Goal: Information Seeking & Learning: Learn about a topic

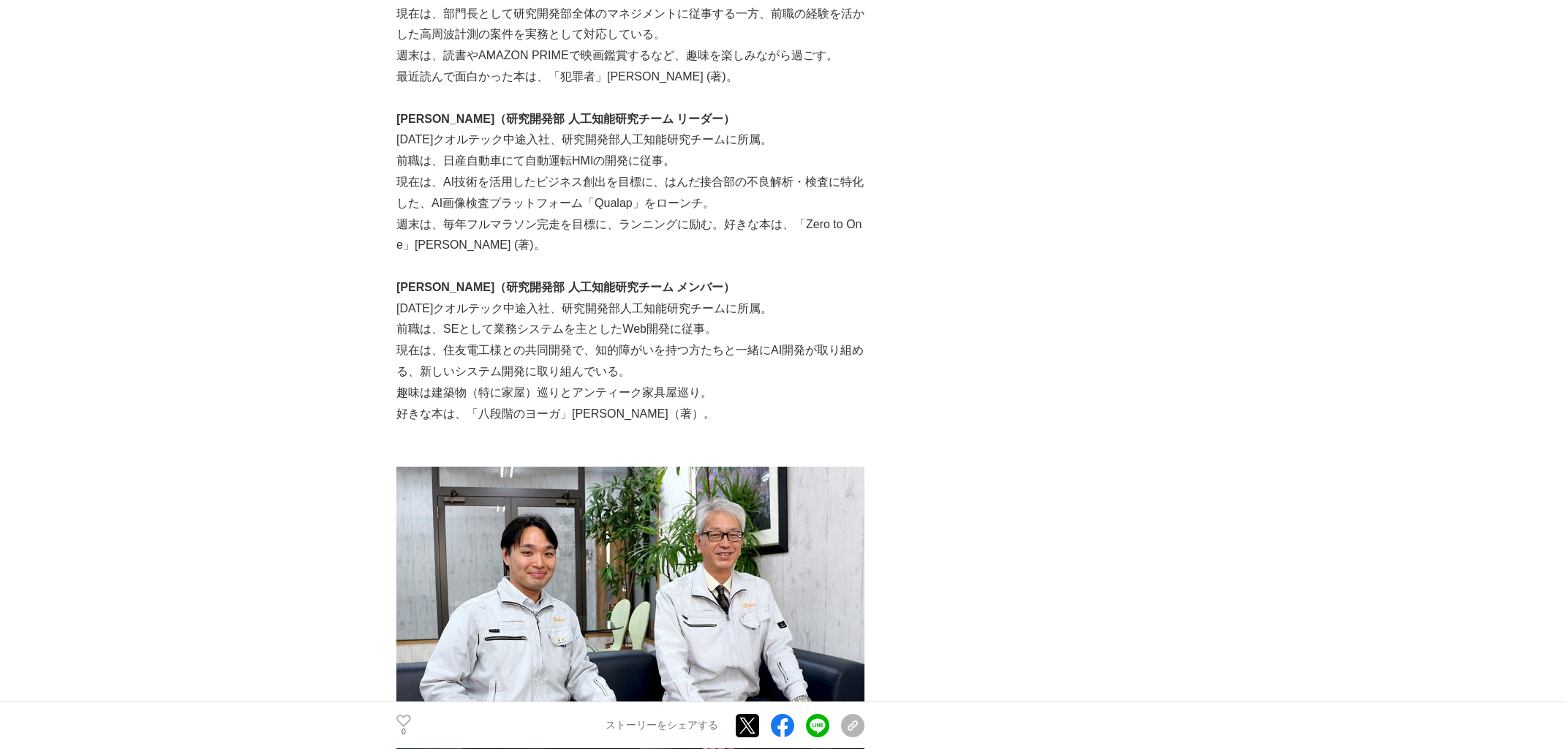
scroll to position [720, 0]
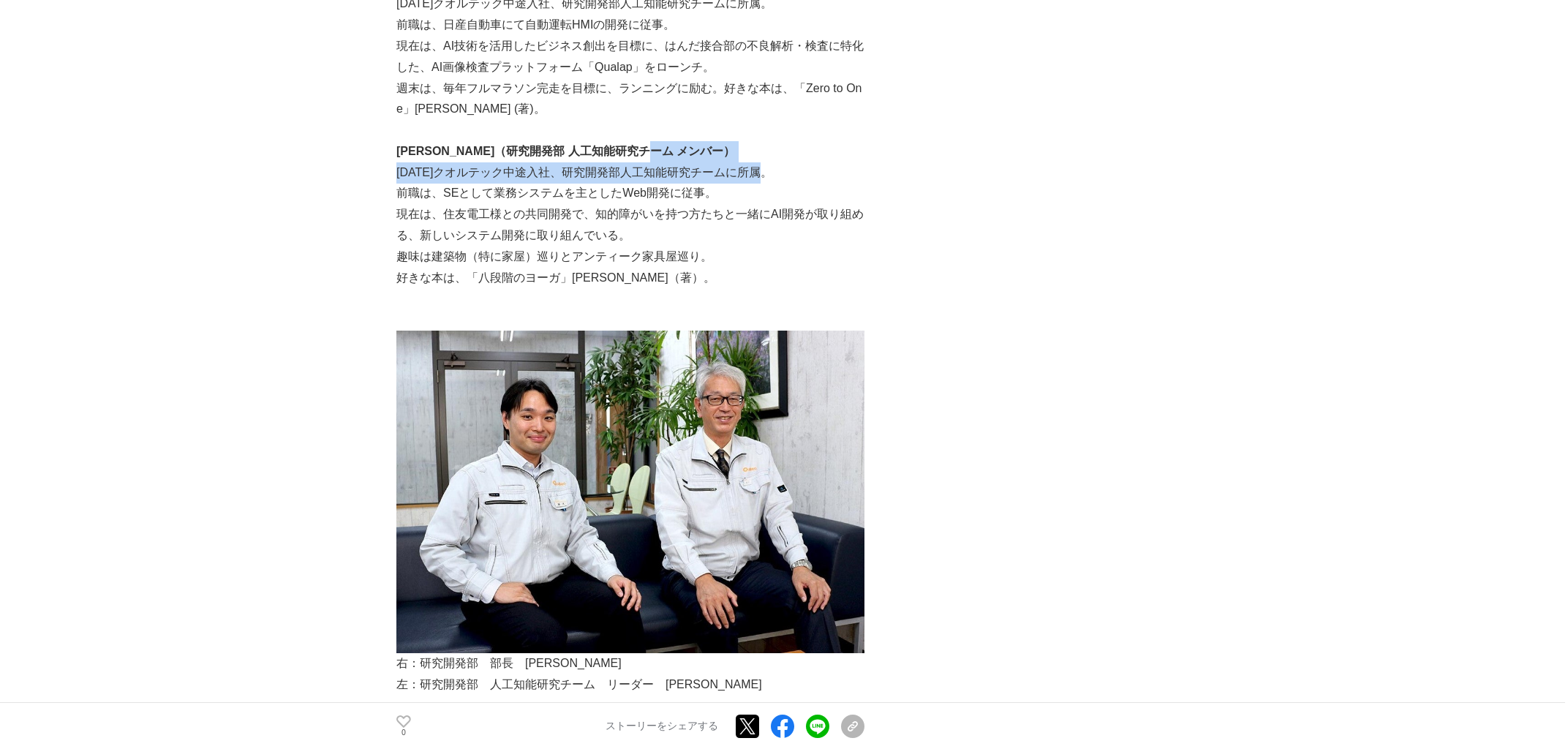
drag, startPoint x: 825, startPoint y: 143, endPoint x: 836, endPoint y: 163, distance: 22.8
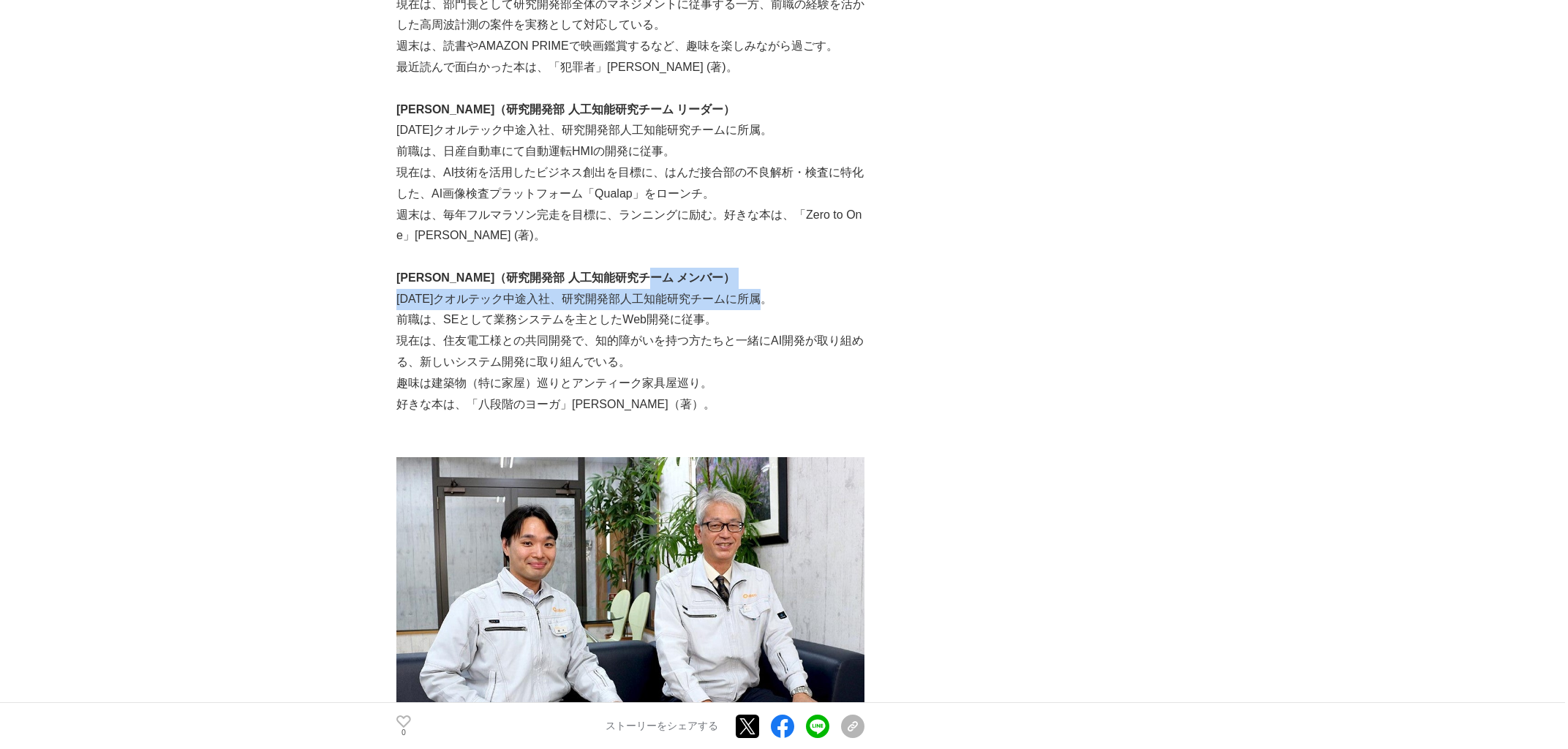
scroll to position [520, 0]
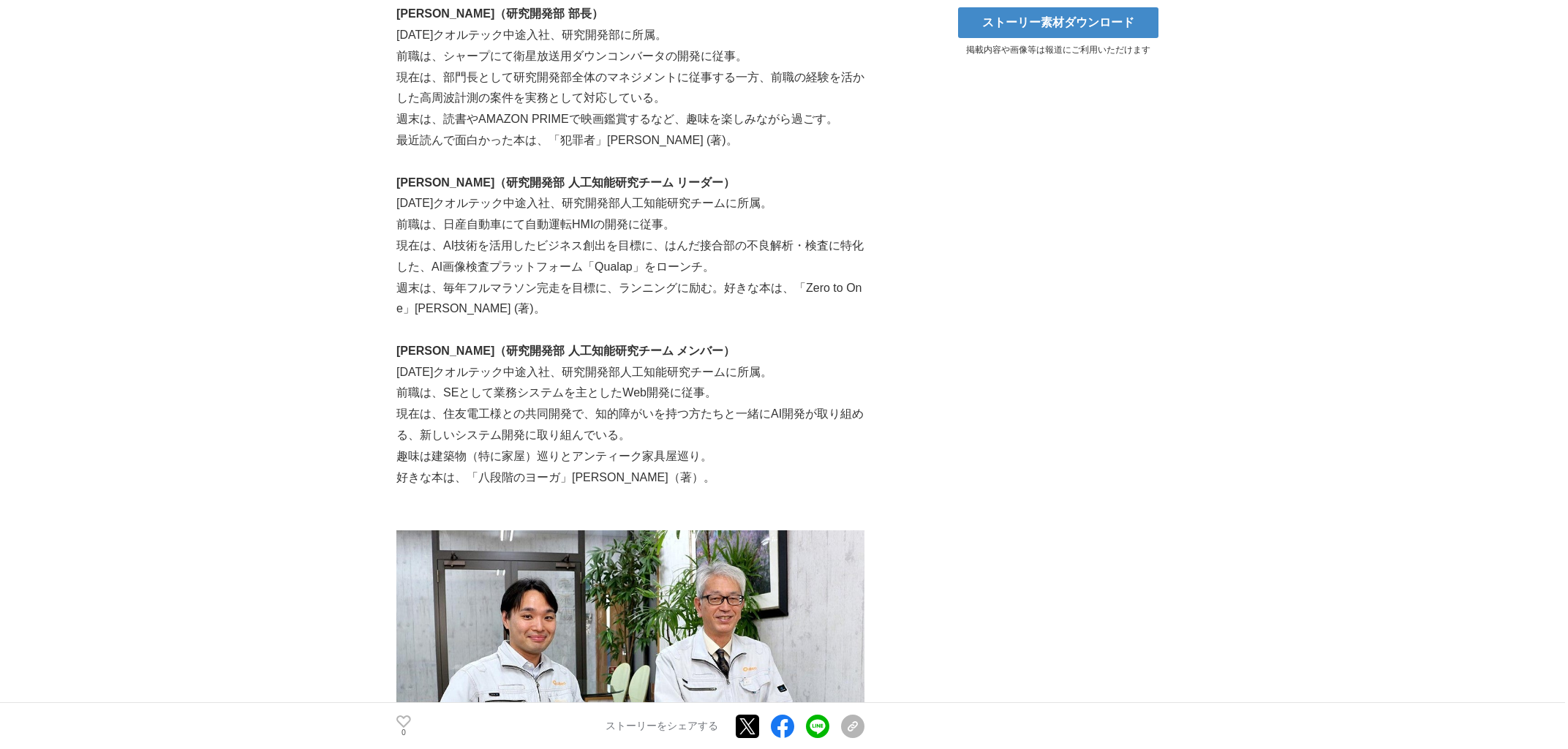
click at [768, 238] on p "現在は、AI技術を活用したビジネス創出を目標に、はんだ接合部の不良解析・検査に特化した、AI画像検査プラットフォーム「Qualap」をローンチ。" at bounding box center [631, 257] width 468 height 43
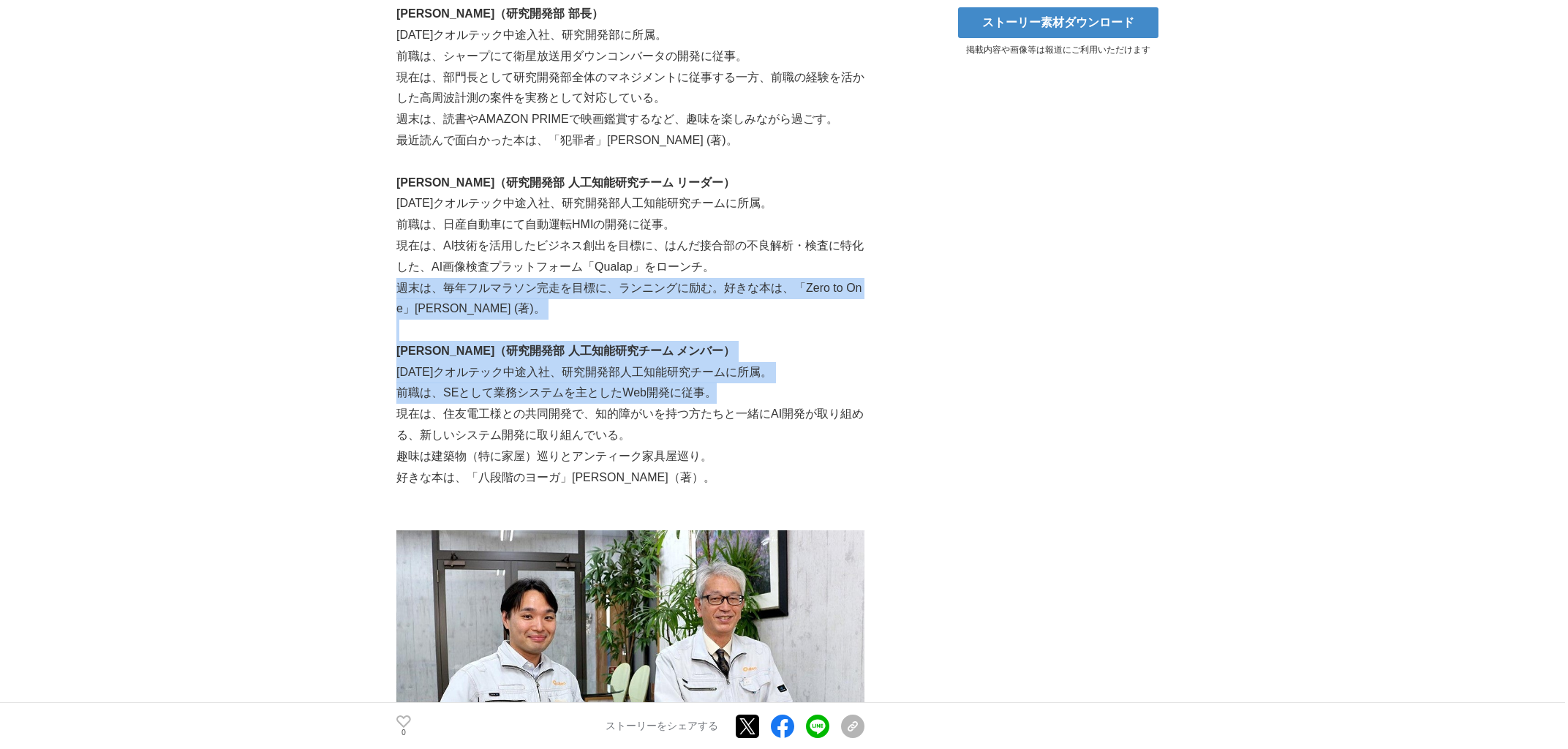
drag, startPoint x: 748, startPoint y: 278, endPoint x: 773, endPoint y: 386, distance: 110.9
click at [773, 386] on p "前職は、SEとして業務システムを主としたWeb開発に従事。" at bounding box center [631, 393] width 468 height 21
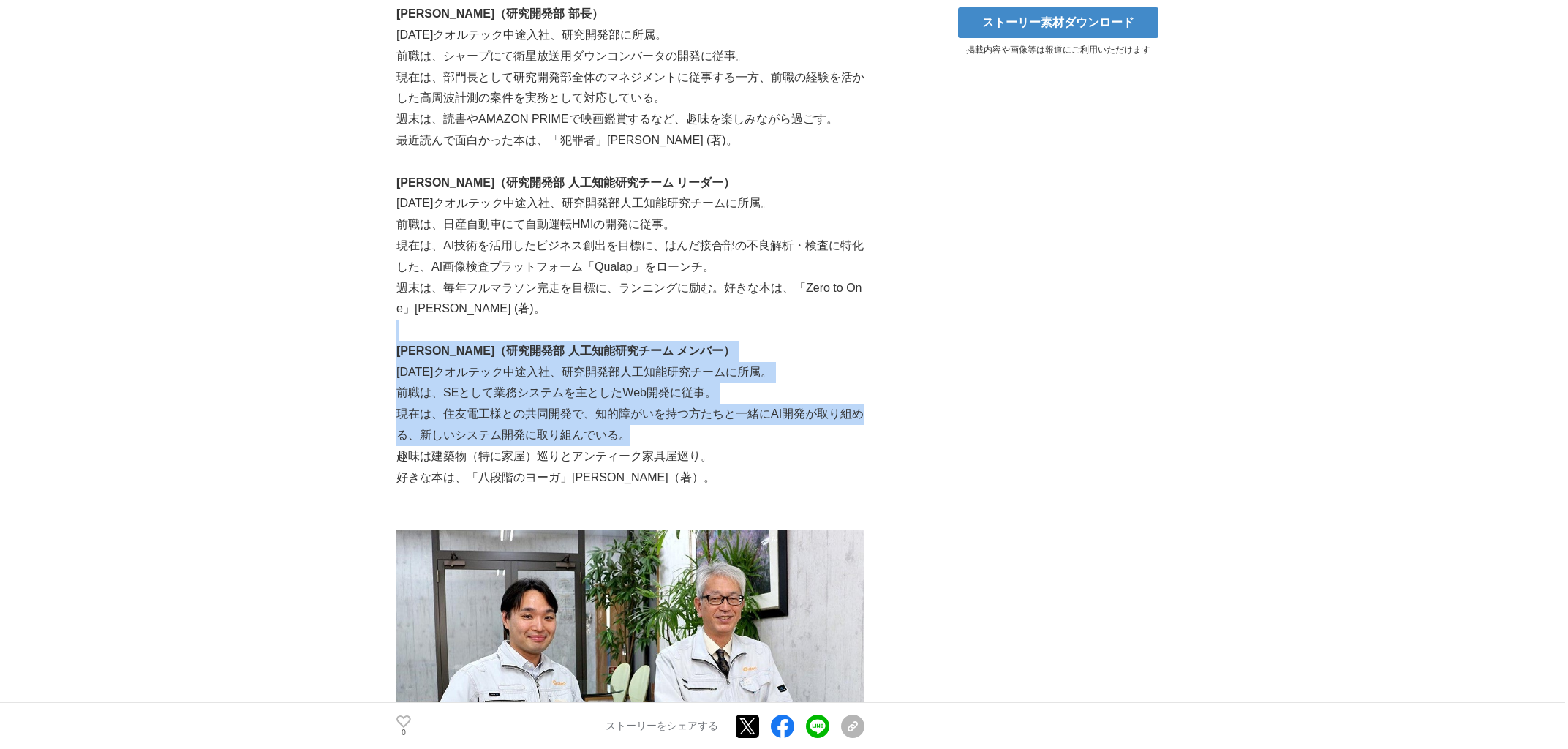
drag, startPoint x: 774, startPoint y: 333, endPoint x: 883, endPoint y: 442, distance: 154.1
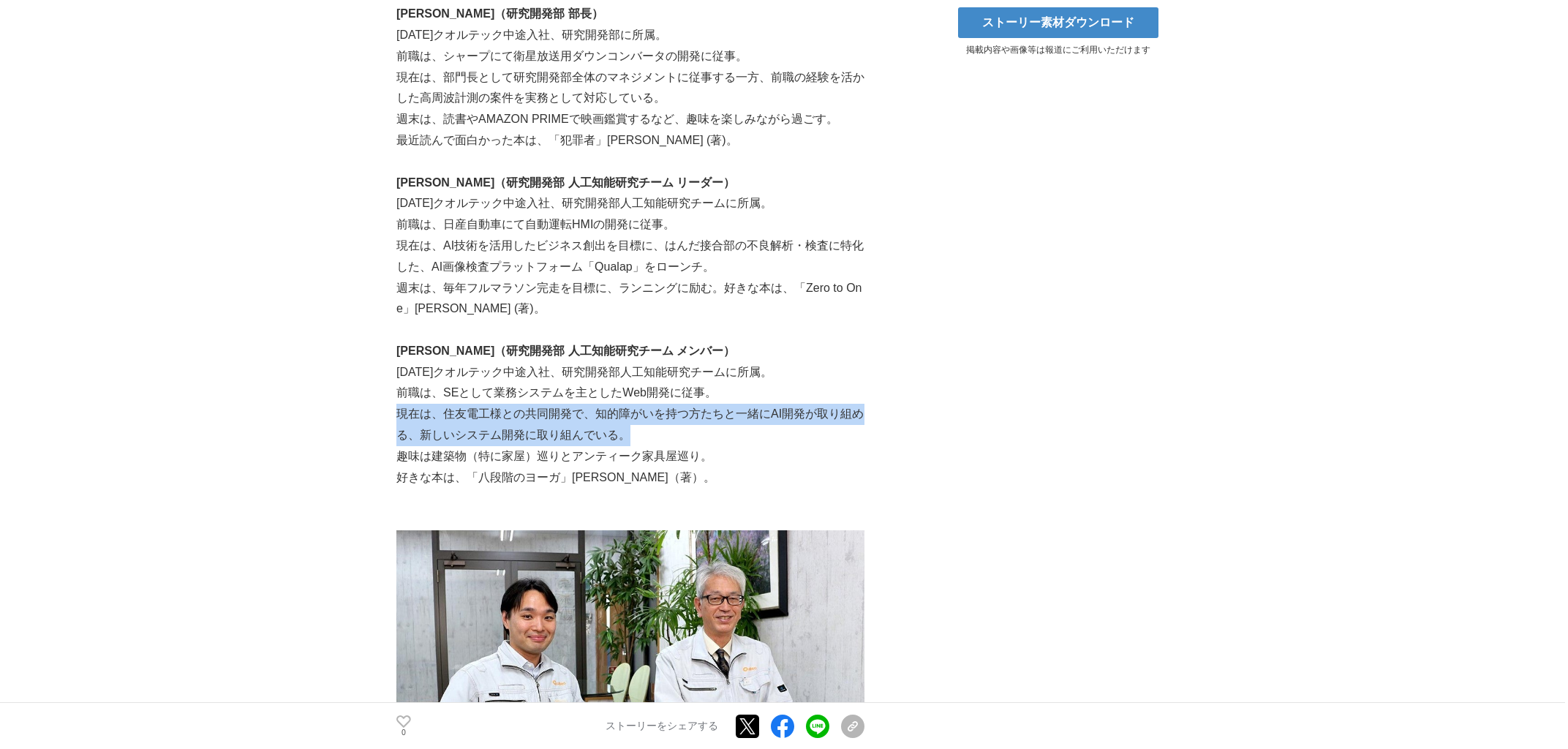
drag, startPoint x: 853, startPoint y: 399, endPoint x: 846, endPoint y: 452, distance: 53.5
click at [782, 452] on p "趣味は建築物（特に家屋）巡りとアンティーク家具屋巡り。" at bounding box center [631, 457] width 468 height 21
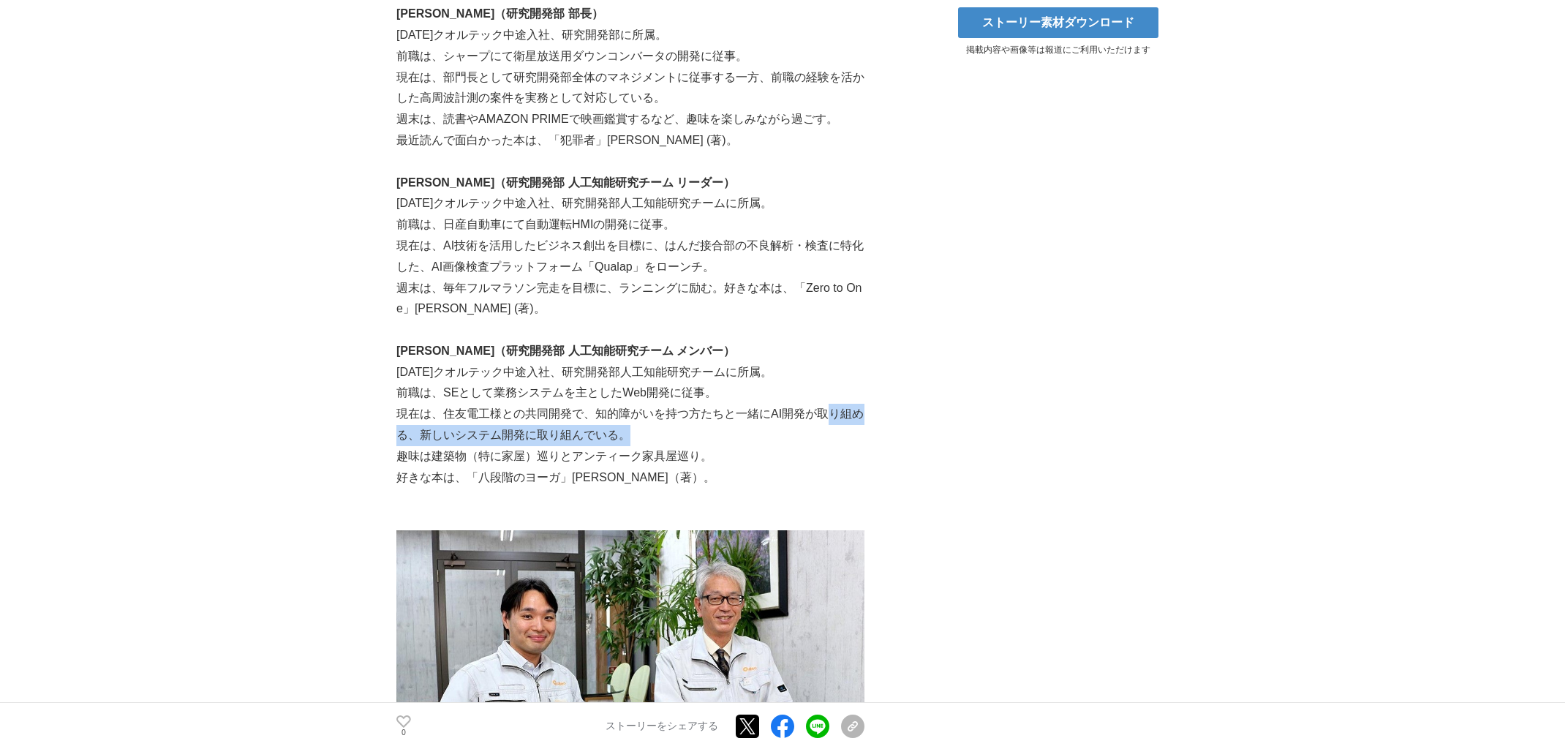
drag, startPoint x: 825, startPoint y: 429, endPoint x: 818, endPoint y: 471, distance: 42.6
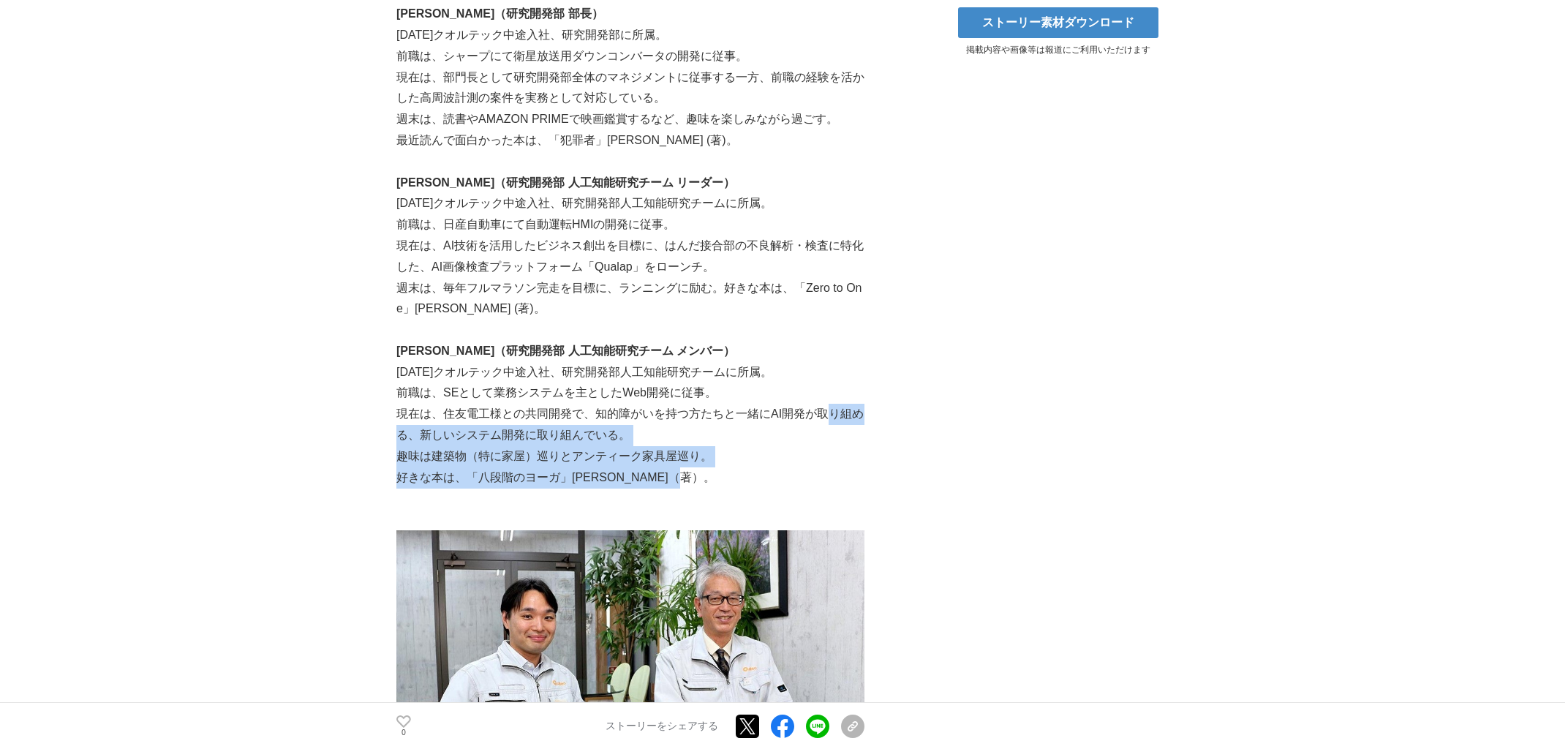
click at [782, 471] on p "好きな本は、「八段階のヨーガ」[PERSON_NAME]（著）。" at bounding box center [631, 478] width 468 height 21
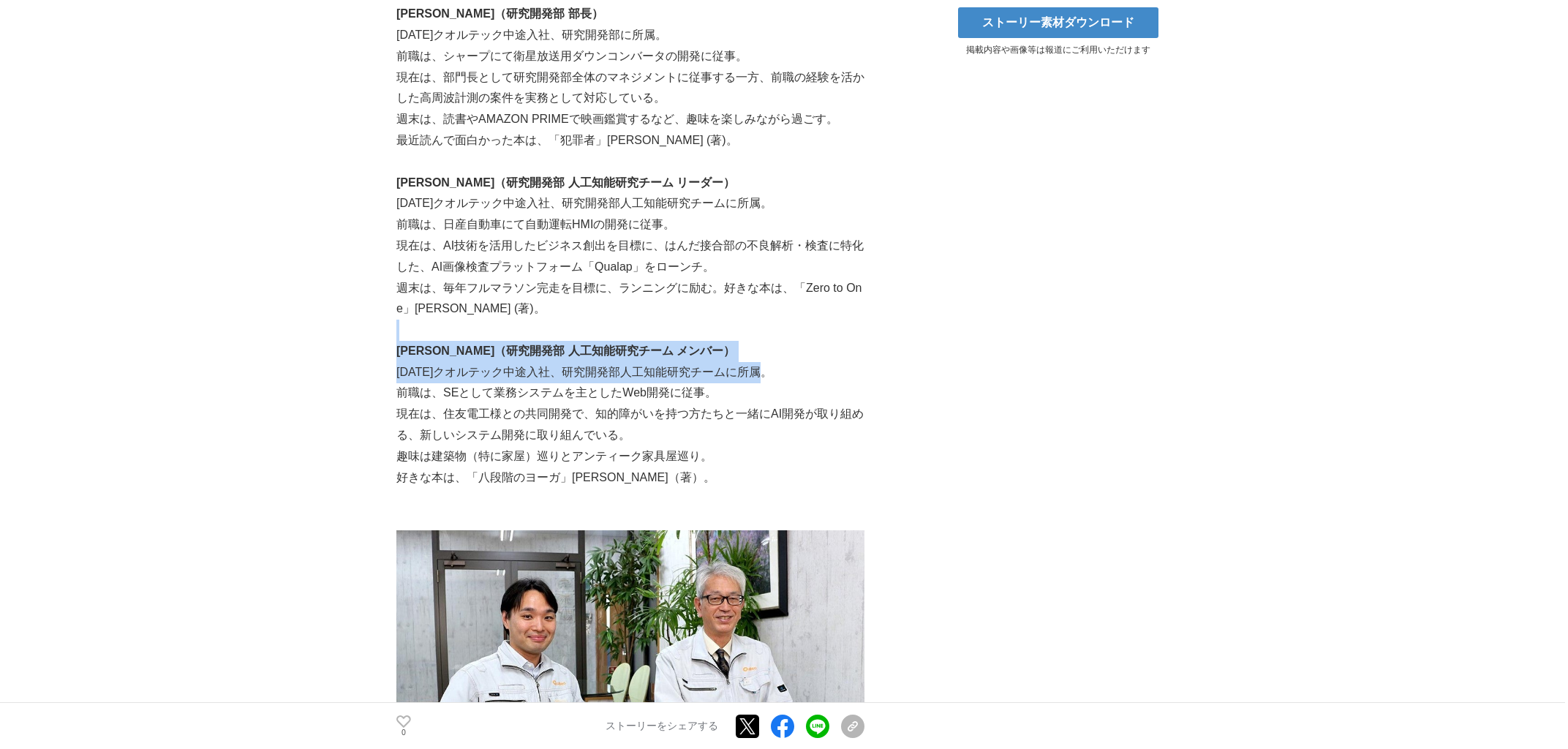
drag, startPoint x: 828, startPoint y: 364, endPoint x: 822, endPoint y: 412, distance: 48.4
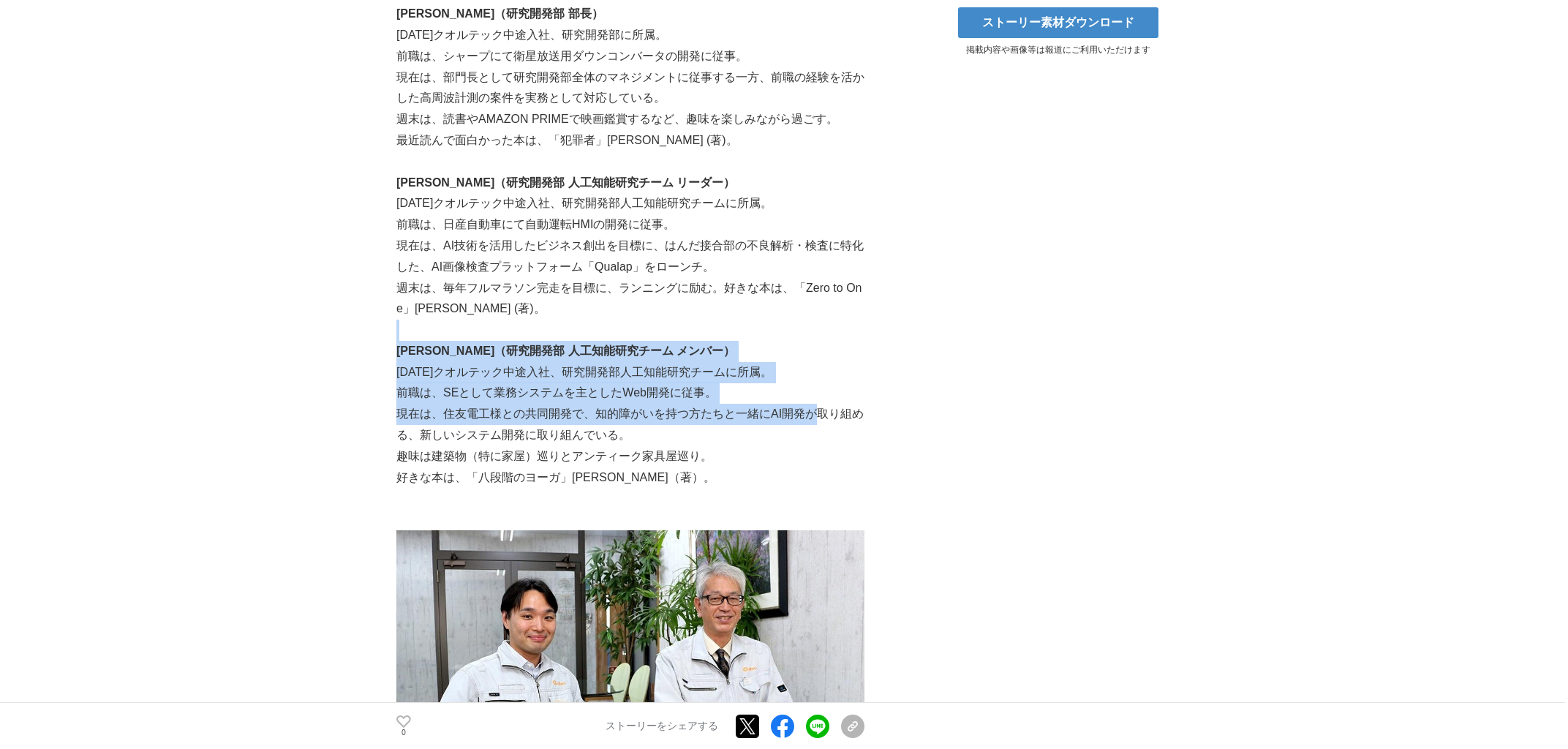
click at [782, 412] on p "現在は、住友電工様との共同開発で、知的障がいを持つ方たちと一緒にAI開発が取り組める、新しいシステム開発に取り組んでいる。" at bounding box center [631, 425] width 468 height 43
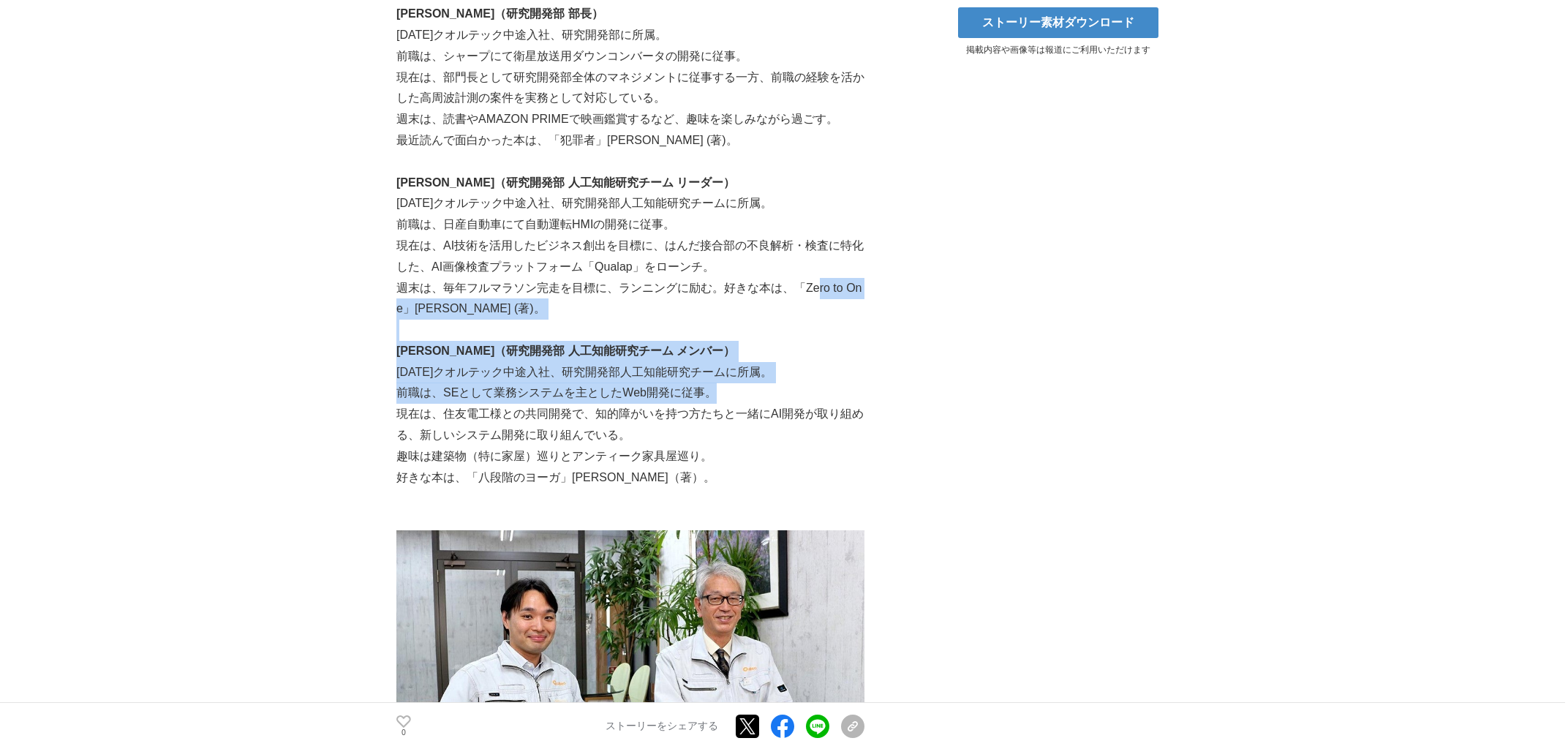
drag, startPoint x: 821, startPoint y: 335, endPoint x: 815, endPoint y: 404, distance: 69.3
click at [782, 404] on p "前職は、SEとして業務システムを主としたWeb開発に従事。" at bounding box center [631, 393] width 468 height 21
drag, startPoint x: 787, startPoint y: 331, endPoint x: 773, endPoint y: 423, distance: 93.1
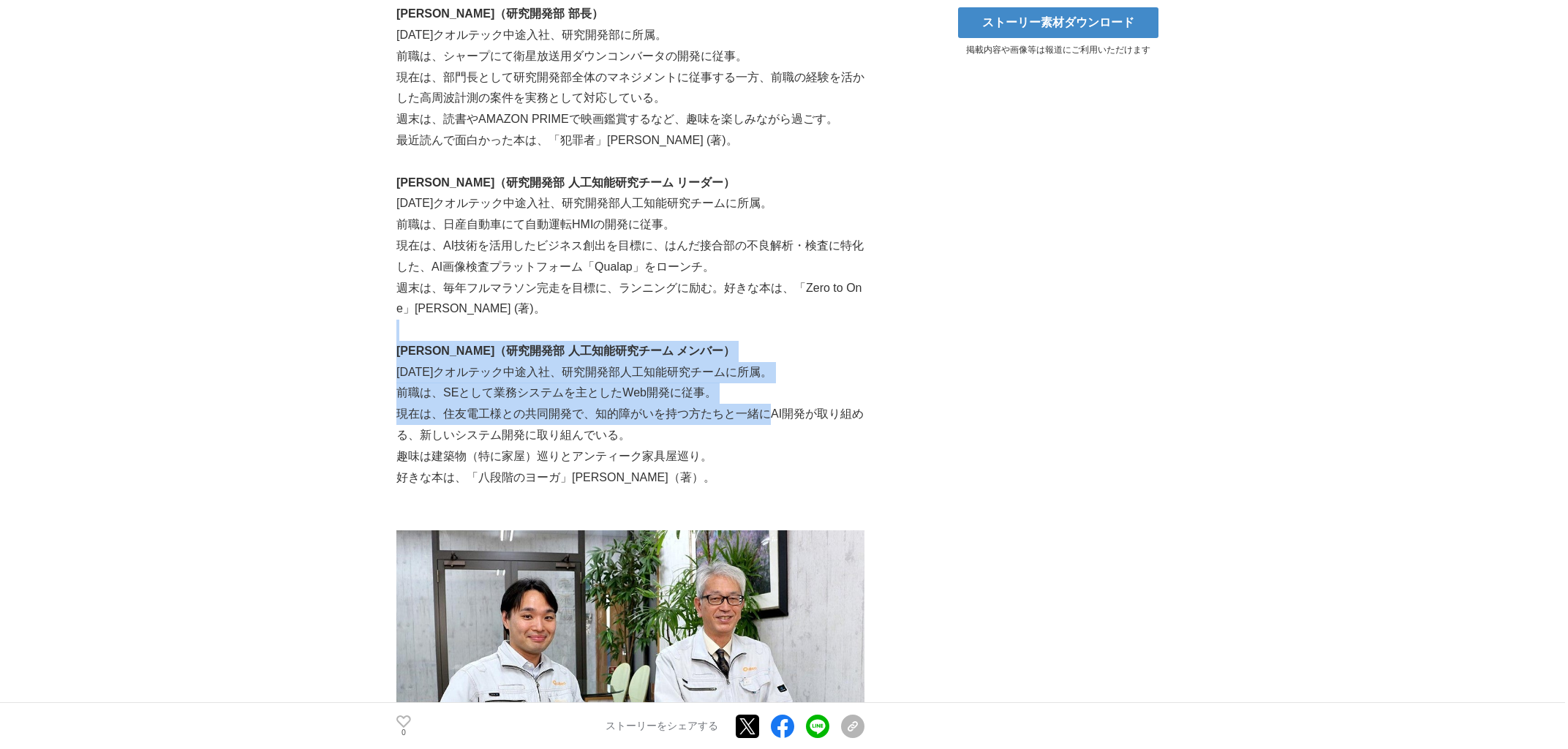
click at [773, 423] on p "現在は、住友電工様との共同開発で、知的障がいを持つ方たちと一緒にAI開発が取り組める、新しいシステム開発に取り組んでいる。" at bounding box center [631, 425] width 468 height 43
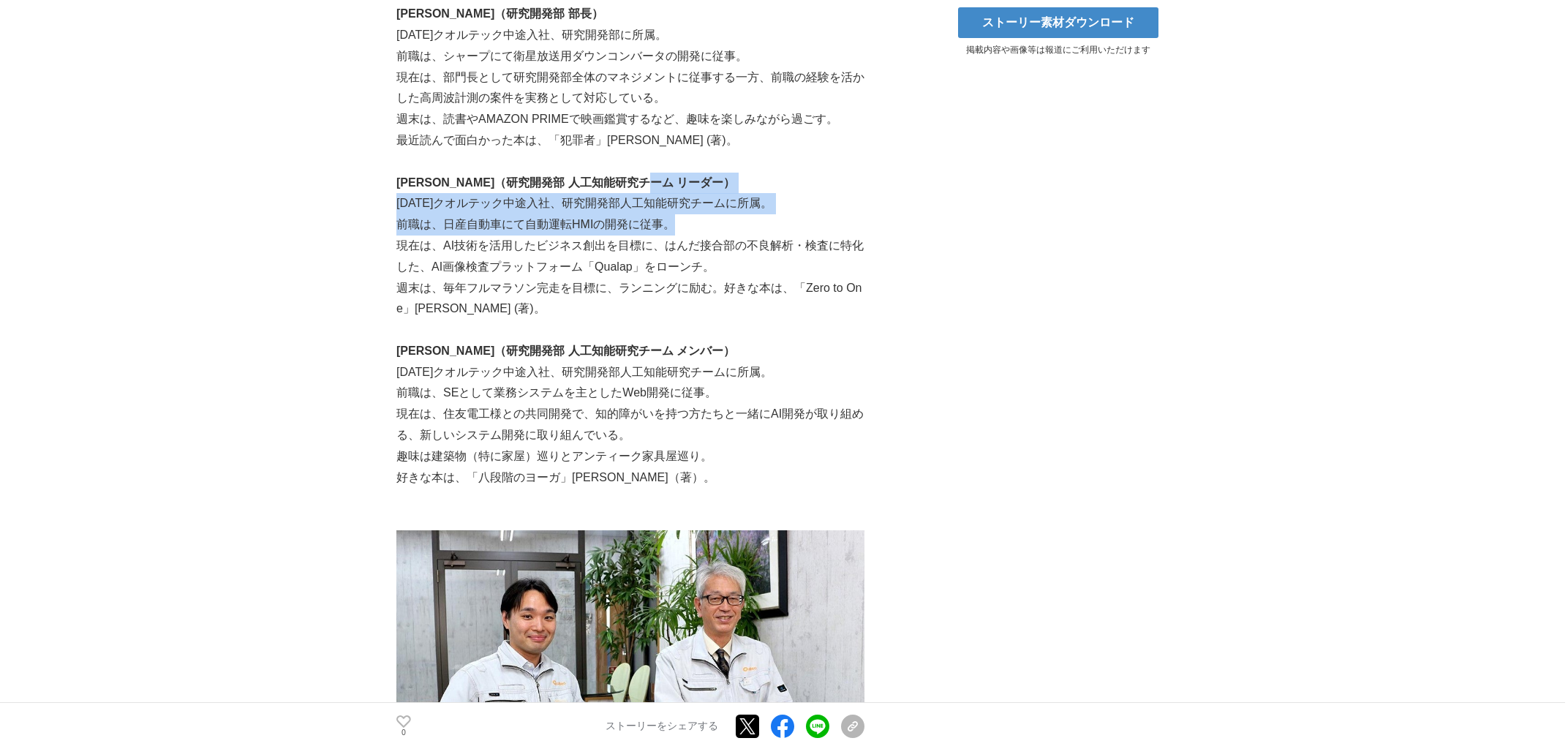
drag, startPoint x: 811, startPoint y: 199, endPoint x: 819, endPoint y: 261, distance: 62.5
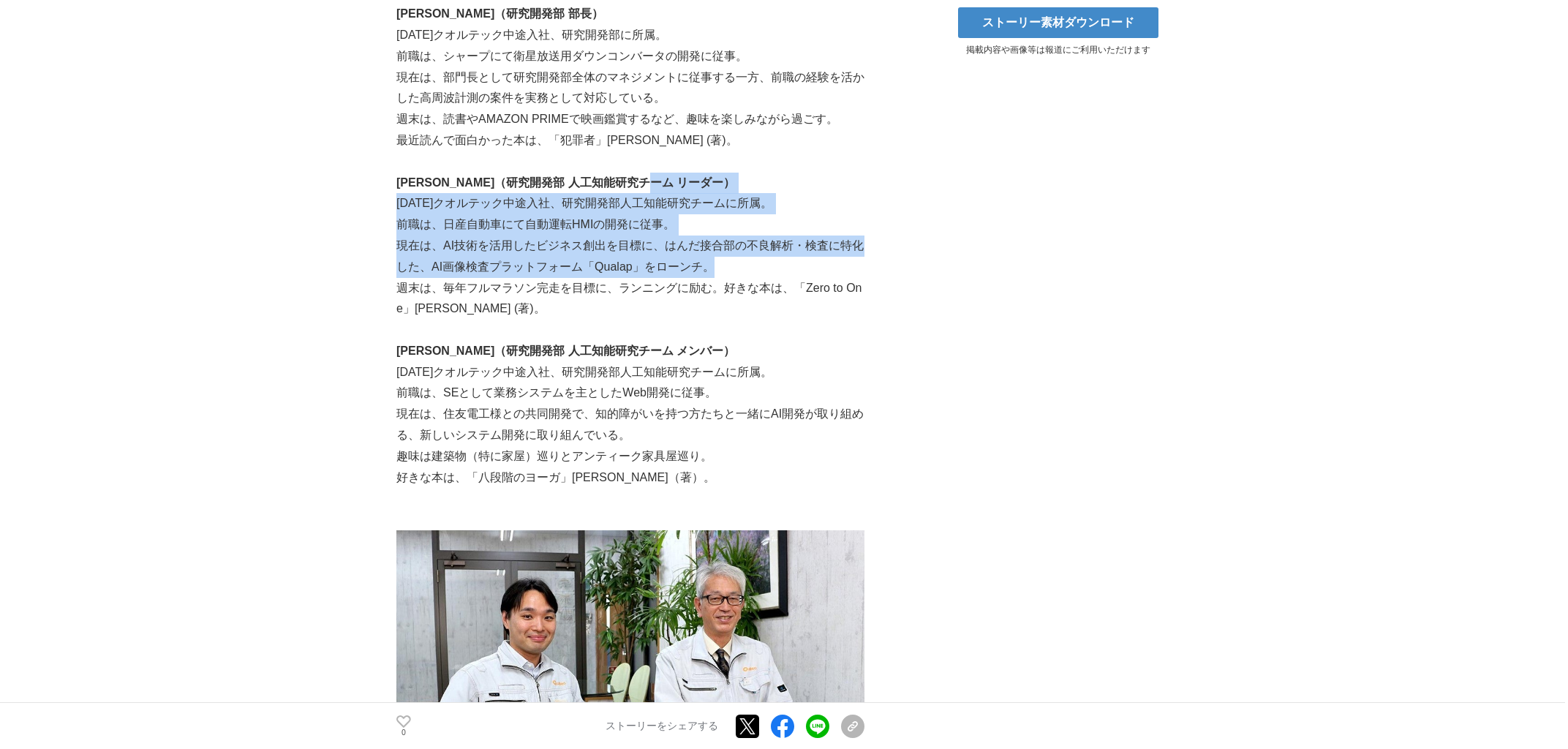
click at [782, 261] on p "現在は、AI技術を活用したビジネス創出を目標に、はんだ接合部の不良解析・検査に特化した、AI画像検査プラットフォーム「Qualap」をローンチ。" at bounding box center [631, 257] width 468 height 43
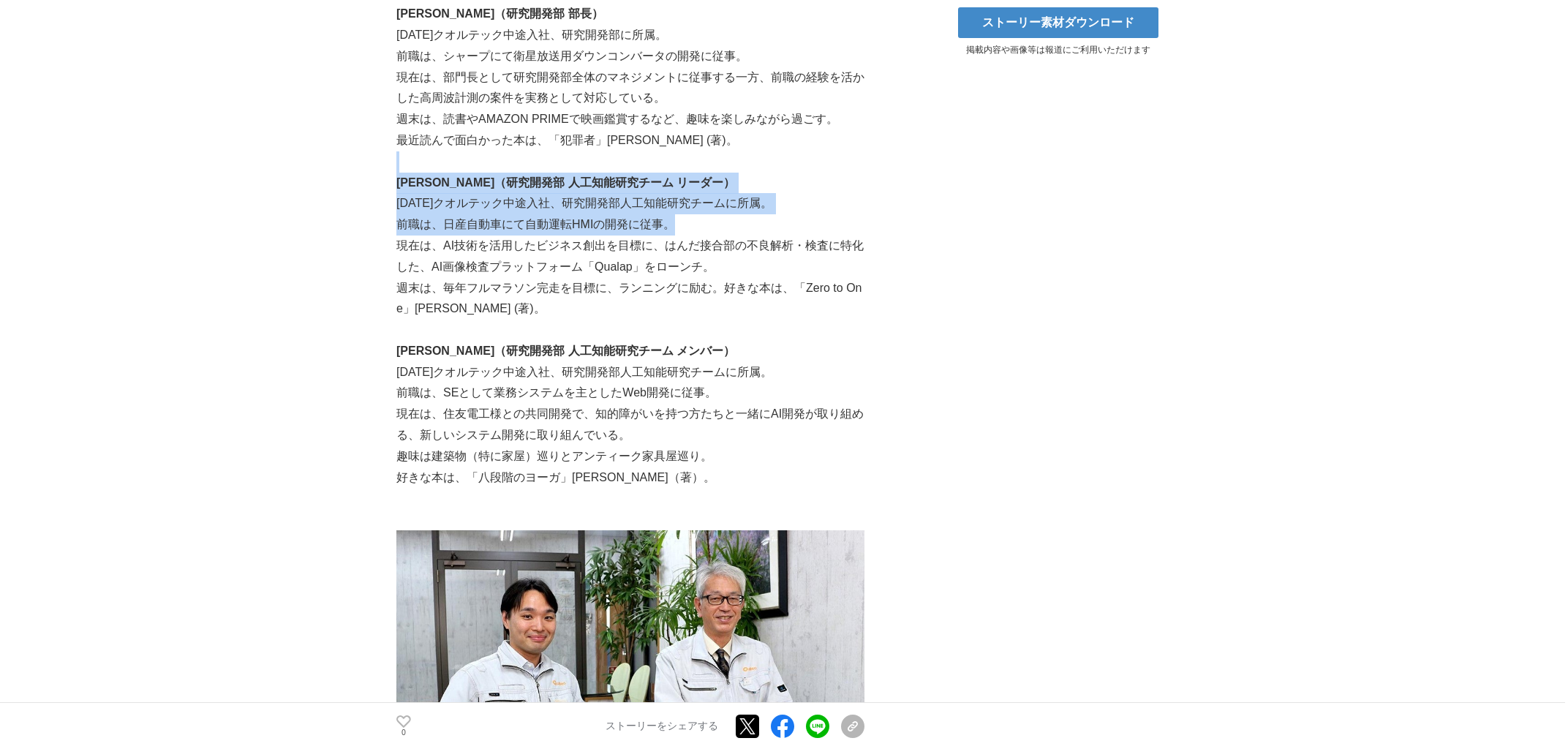
drag, startPoint x: 799, startPoint y: 157, endPoint x: 799, endPoint y: 268, distance: 111.0
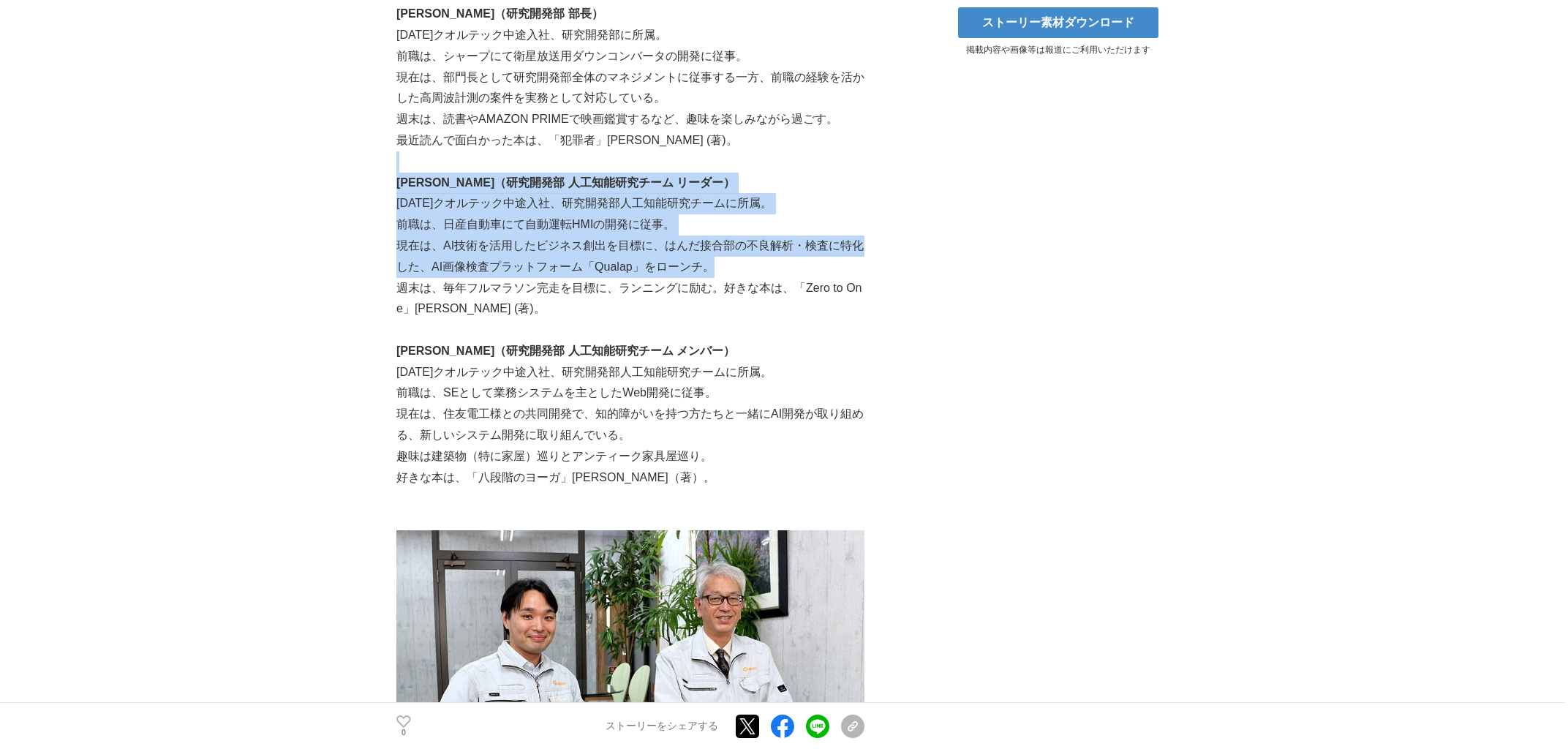
click at [782, 268] on p "現在は、AI技術を活用したビジネス創出を目標に、はんだ接合部の不良解析・検査に特化した、AI画像検査プラットフォーム「Qualap」をローンチ。" at bounding box center [631, 257] width 468 height 43
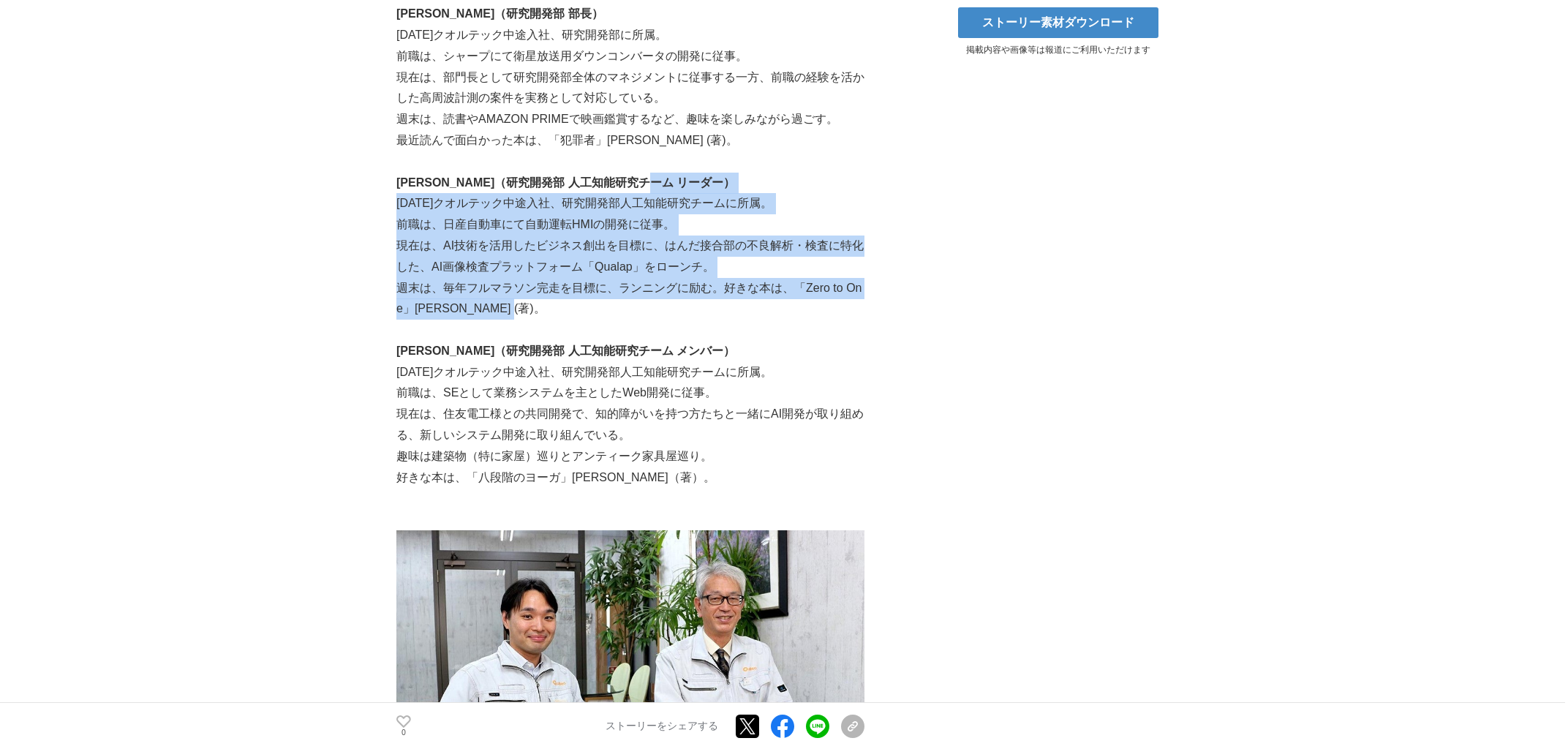
drag, startPoint x: 810, startPoint y: 189, endPoint x: 838, endPoint y: 316, distance: 130.0
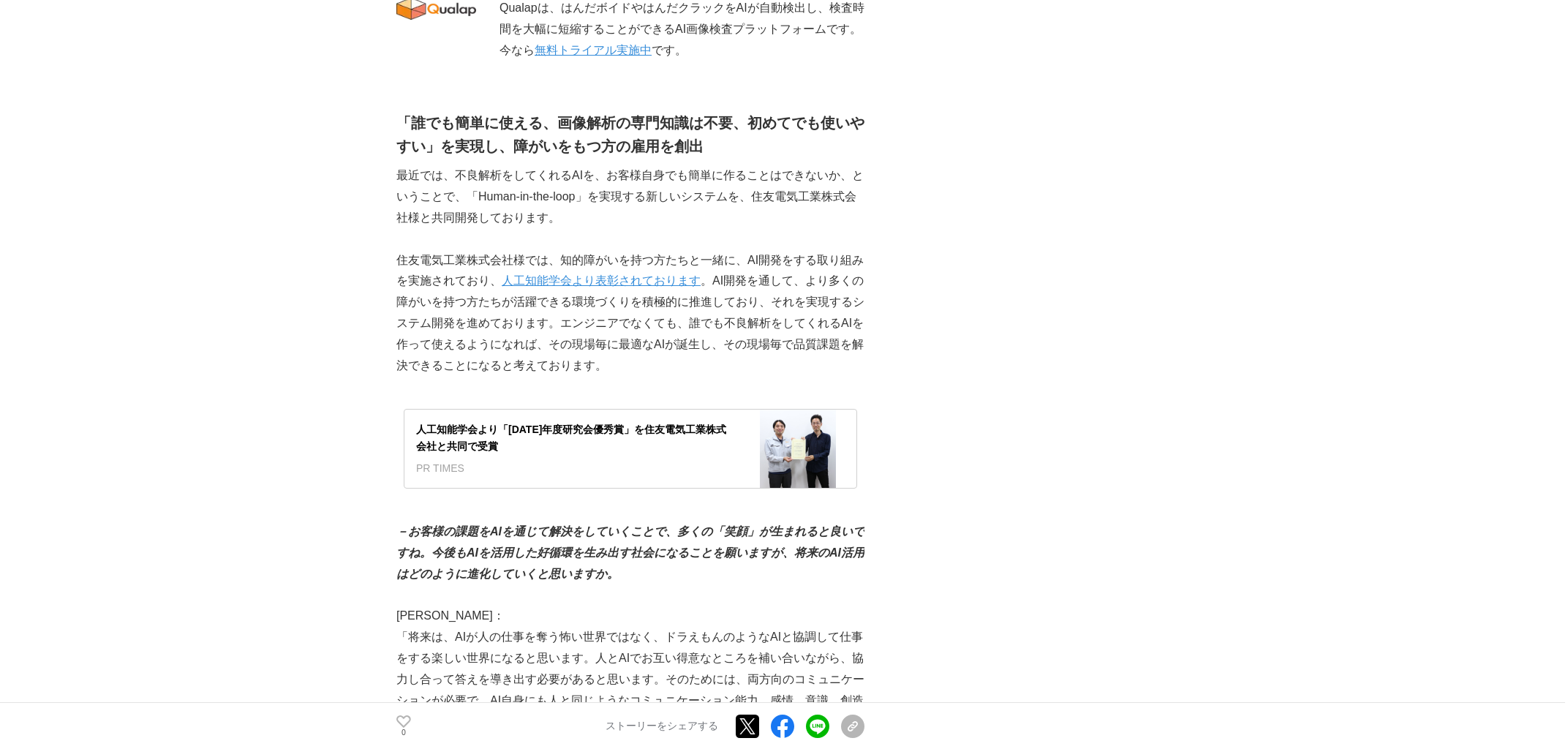
scroll to position [2580, 0]
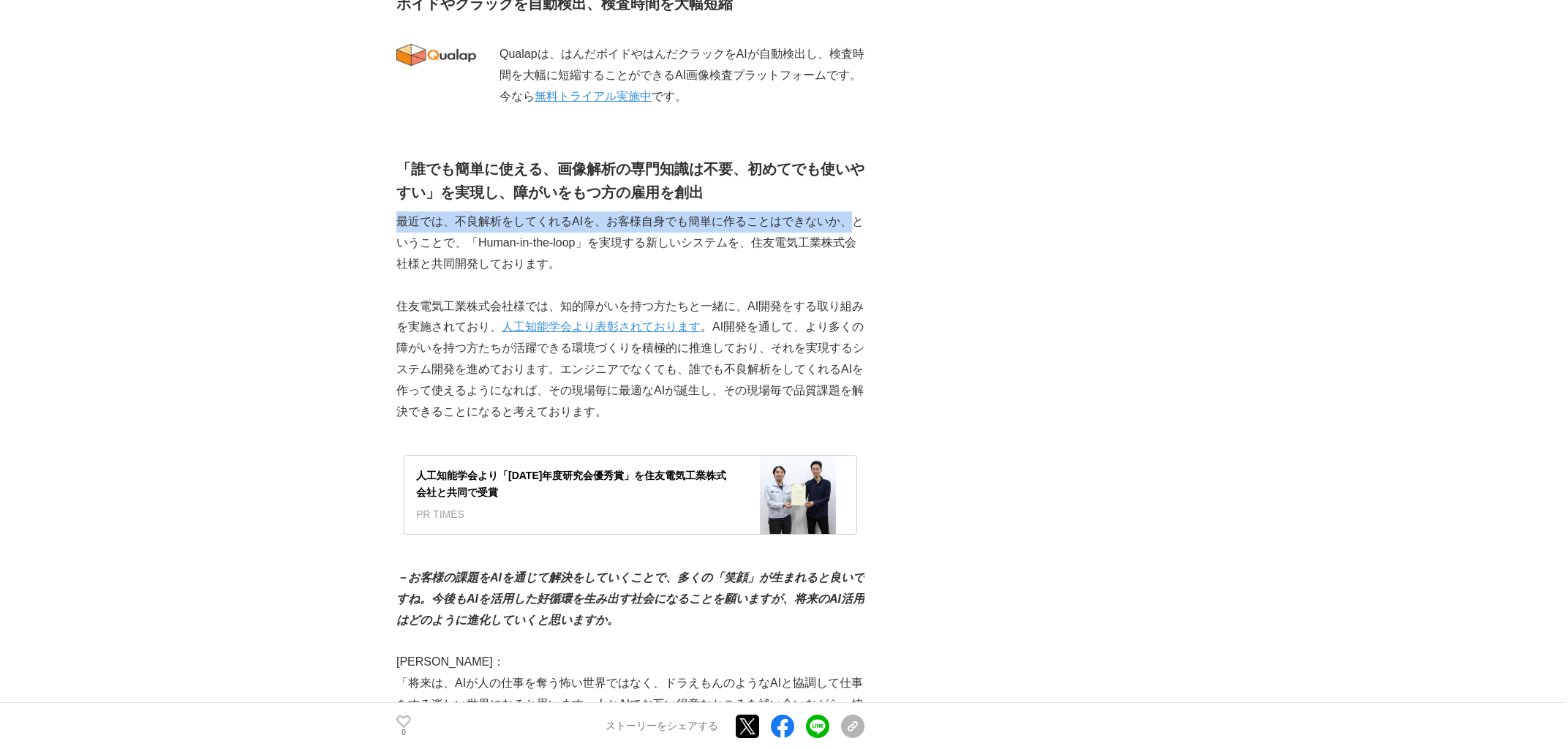
drag, startPoint x: 843, startPoint y: 176, endPoint x: 855, endPoint y: 231, distance: 56.3
click at [782, 231] on p "最近では、不良解析をしてくれるAIを、お客様自身でも簡単に作ることはできないか、ということで、「Human-in-the-loop」を実現する新しいシステムを…" at bounding box center [631, 243] width 468 height 63
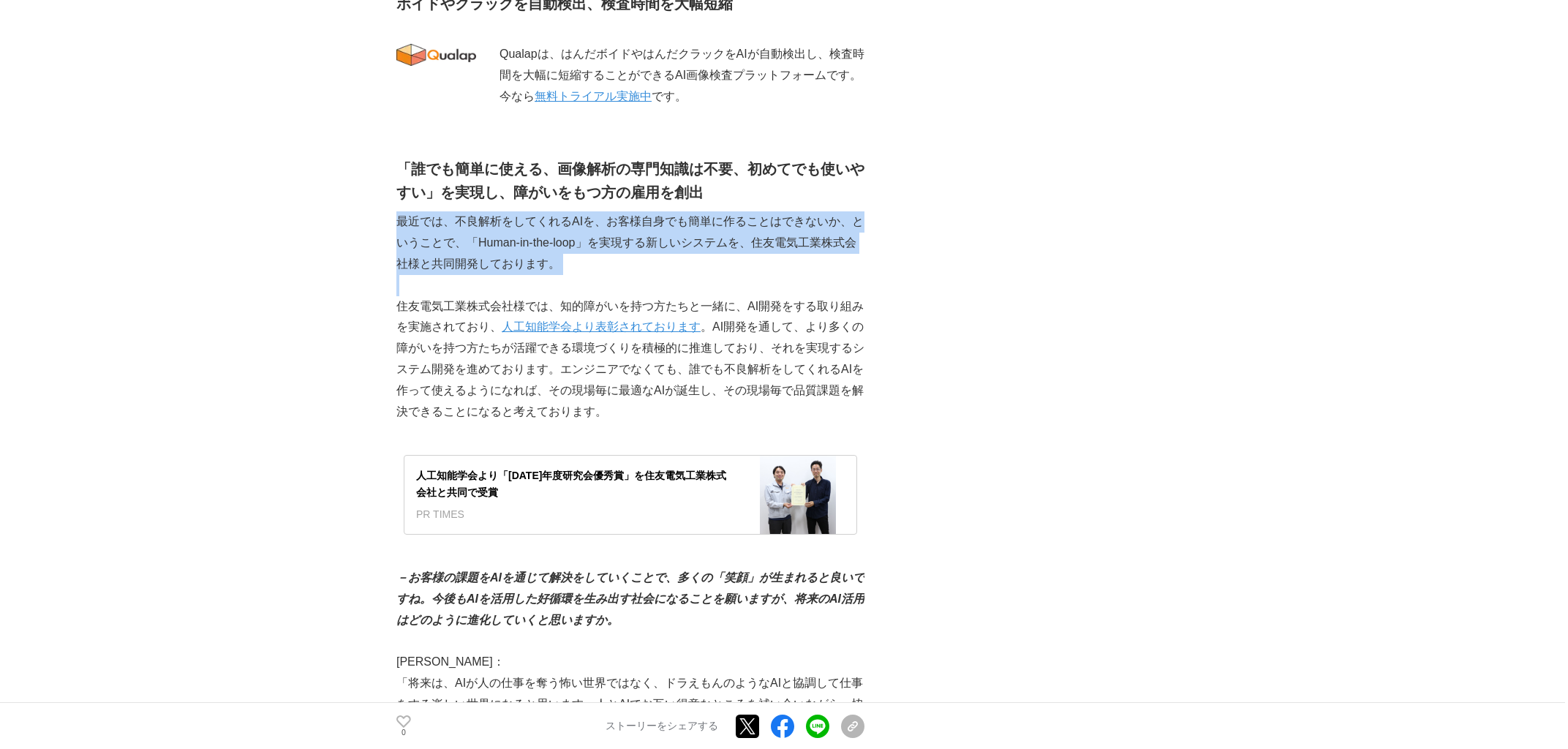
drag, startPoint x: 888, startPoint y: 172, endPoint x: 885, endPoint y: 297, distance: 125.0
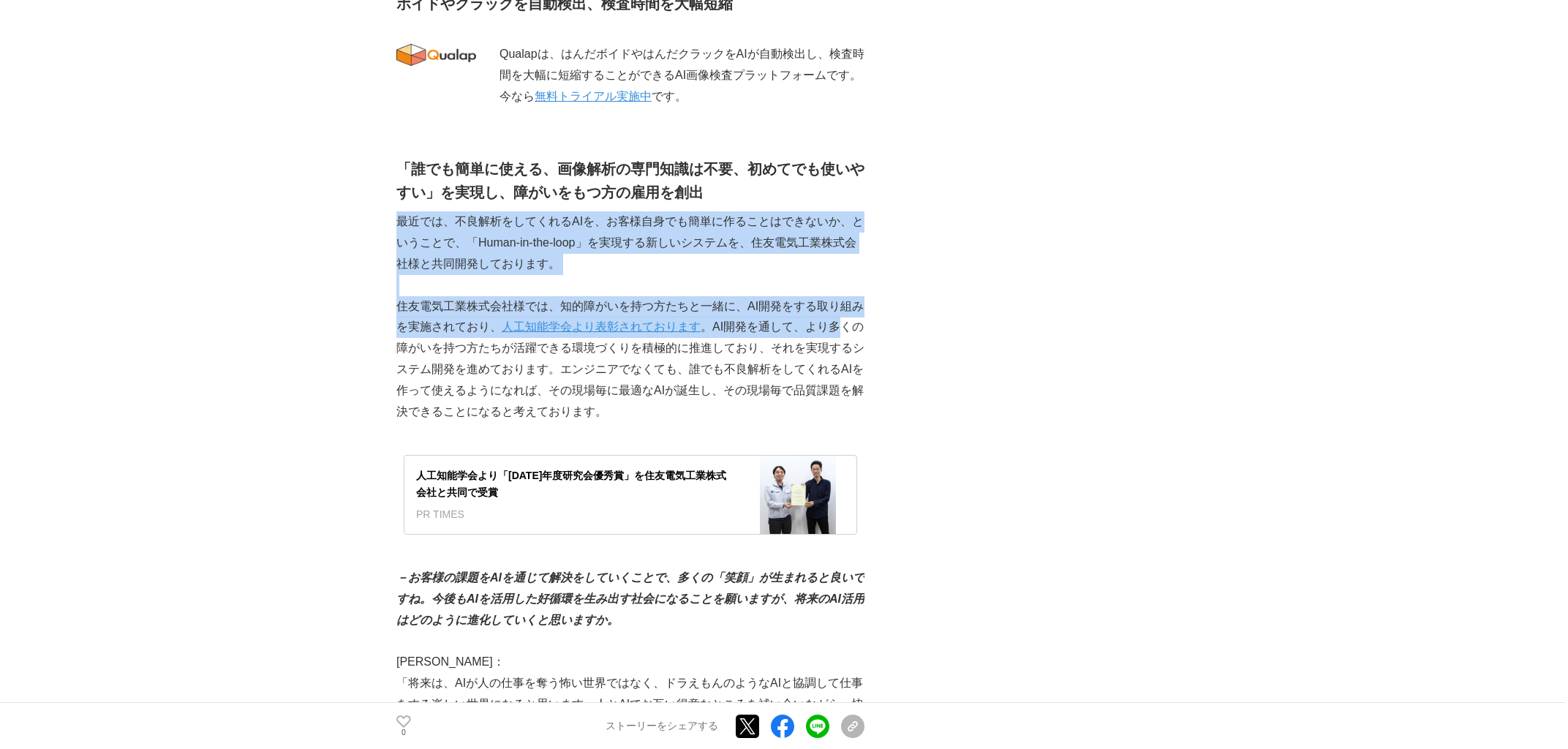
click at [782, 297] on div "～AIと人が協働する時代へ～ クオルテックが描く未来の品質保証 AI #AI #開発ストーリー #障がい者雇用 0" at bounding box center [784, 212] width 775 height 5404
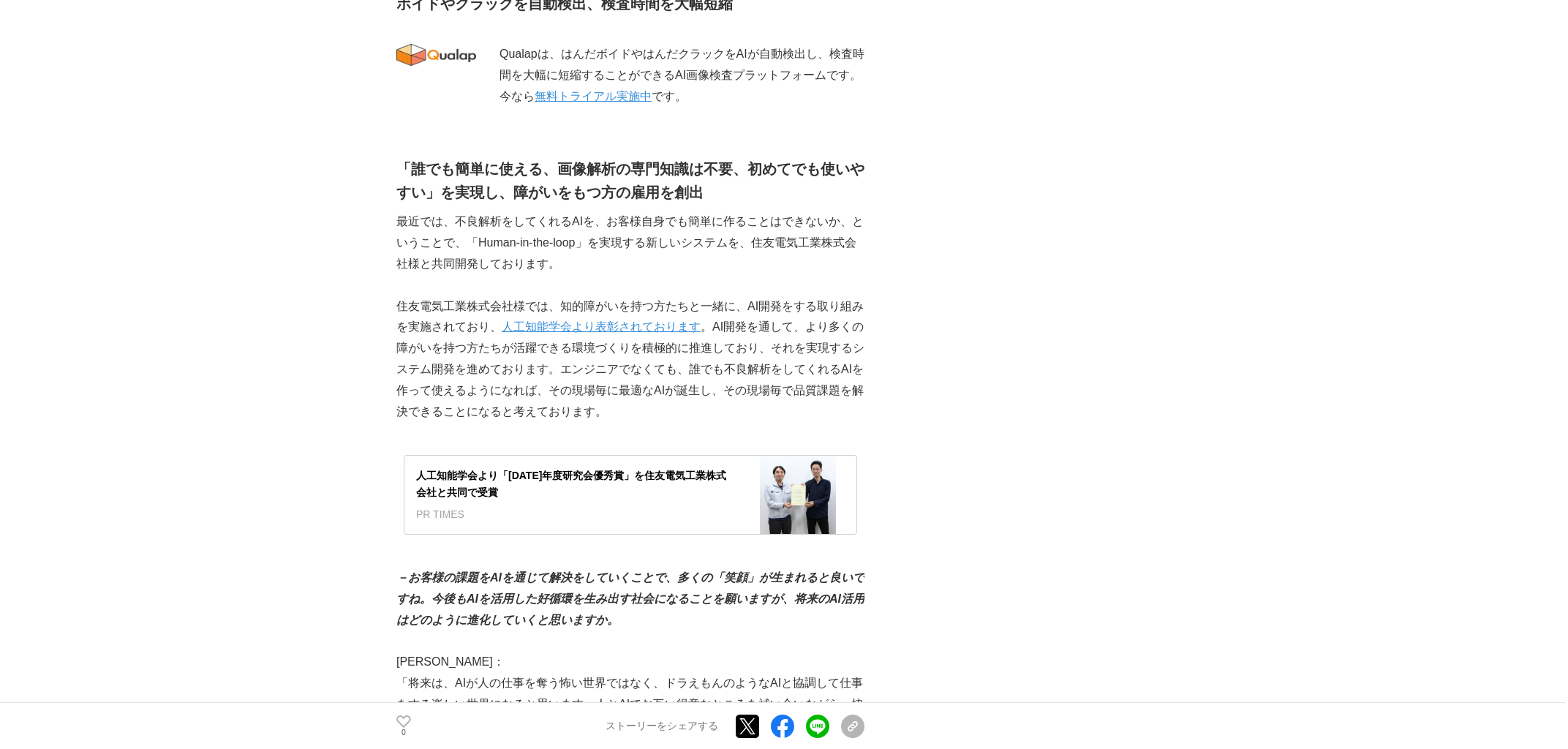
click at [782, 297] on div "～AIと人が協働する時代へ～ クオルテックが描く未来の品質保証 AI #AI #開発ストーリー #障がい者雇用 0" at bounding box center [784, 212] width 775 height 5404
drag, startPoint x: 883, startPoint y: 252, endPoint x: 887, endPoint y: 299, distance: 47.2
click at [782, 299] on div "～AIと人が協働する時代へ～ クオルテックが描く未来の品質保証 AI #AI #開発ストーリー #障がい者雇用 0" at bounding box center [784, 212] width 775 height 5404
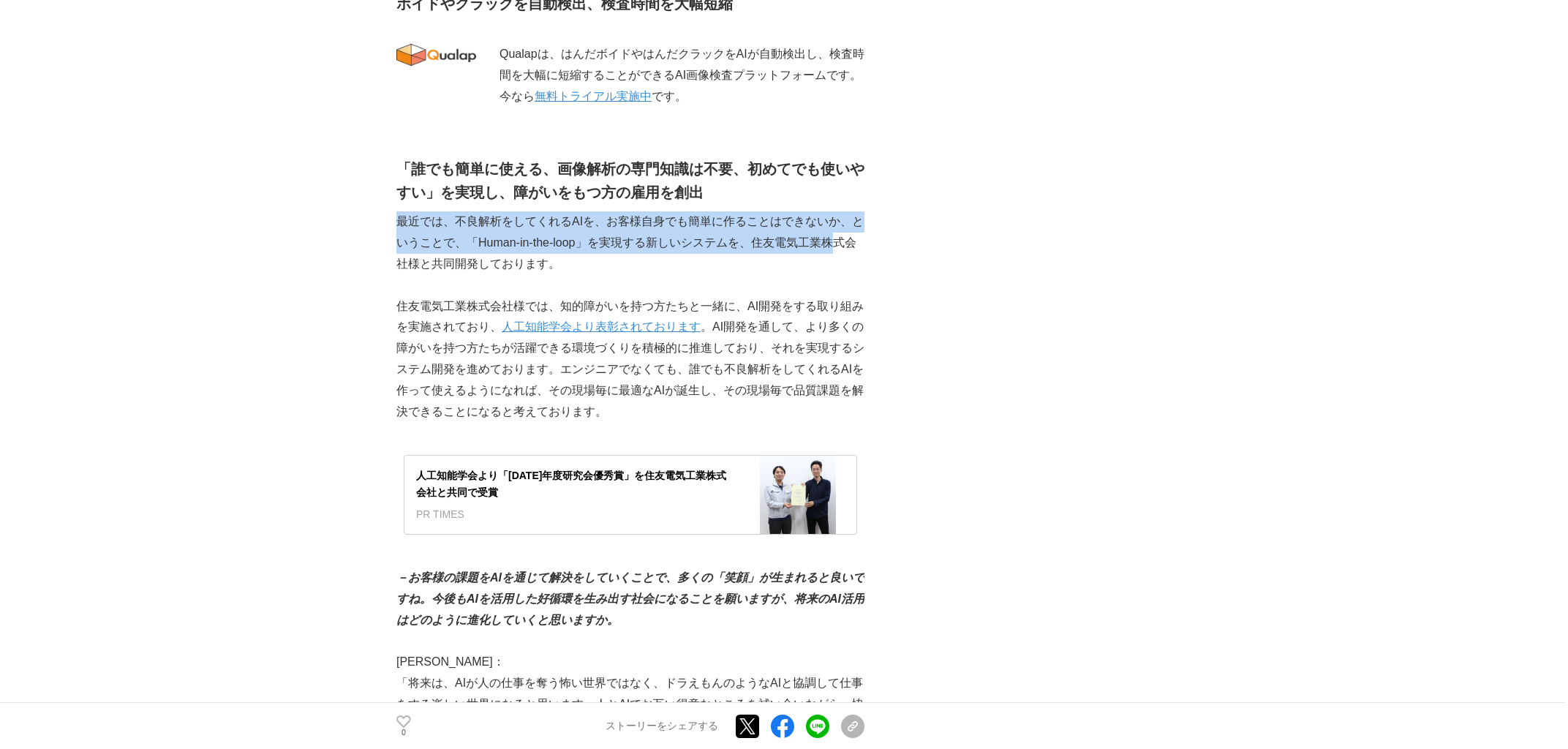
drag, startPoint x: 867, startPoint y: 162, endPoint x: 870, endPoint y: 226, distance: 64.1
click at [782, 226] on div "～AIと人が協働する時代へ～ クオルテックが描く未来の品質保証 AI #AI #開発ストーリー #障がい者雇用 0" at bounding box center [784, 212] width 775 height 5404
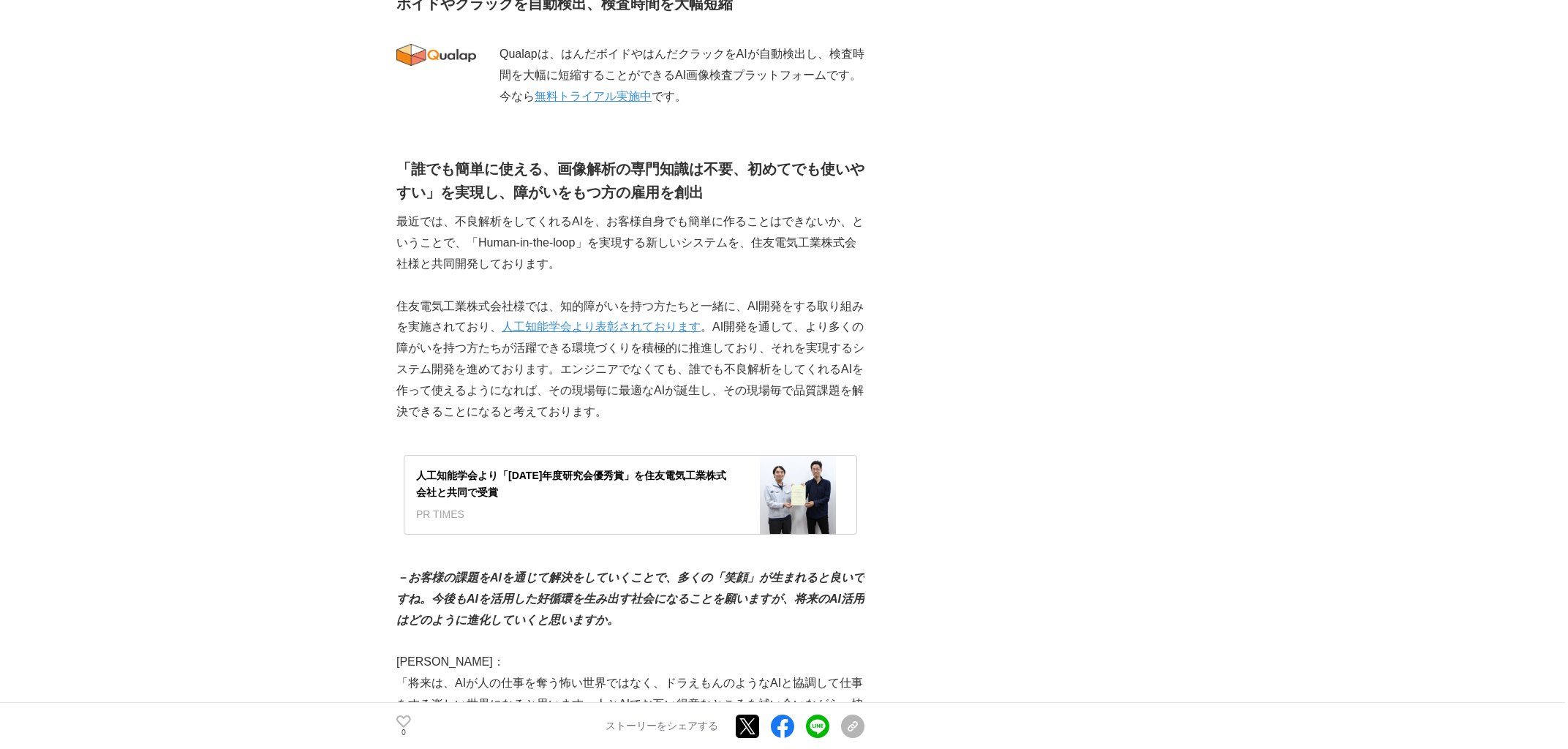
click at [782, 227] on div "～AIと人が協働する時代へ～ クオルテックが描く未来の品質保証 AI #AI #開発ストーリー #障がい者雇用 0" at bounding box center [784, 212] width 775 height 5404
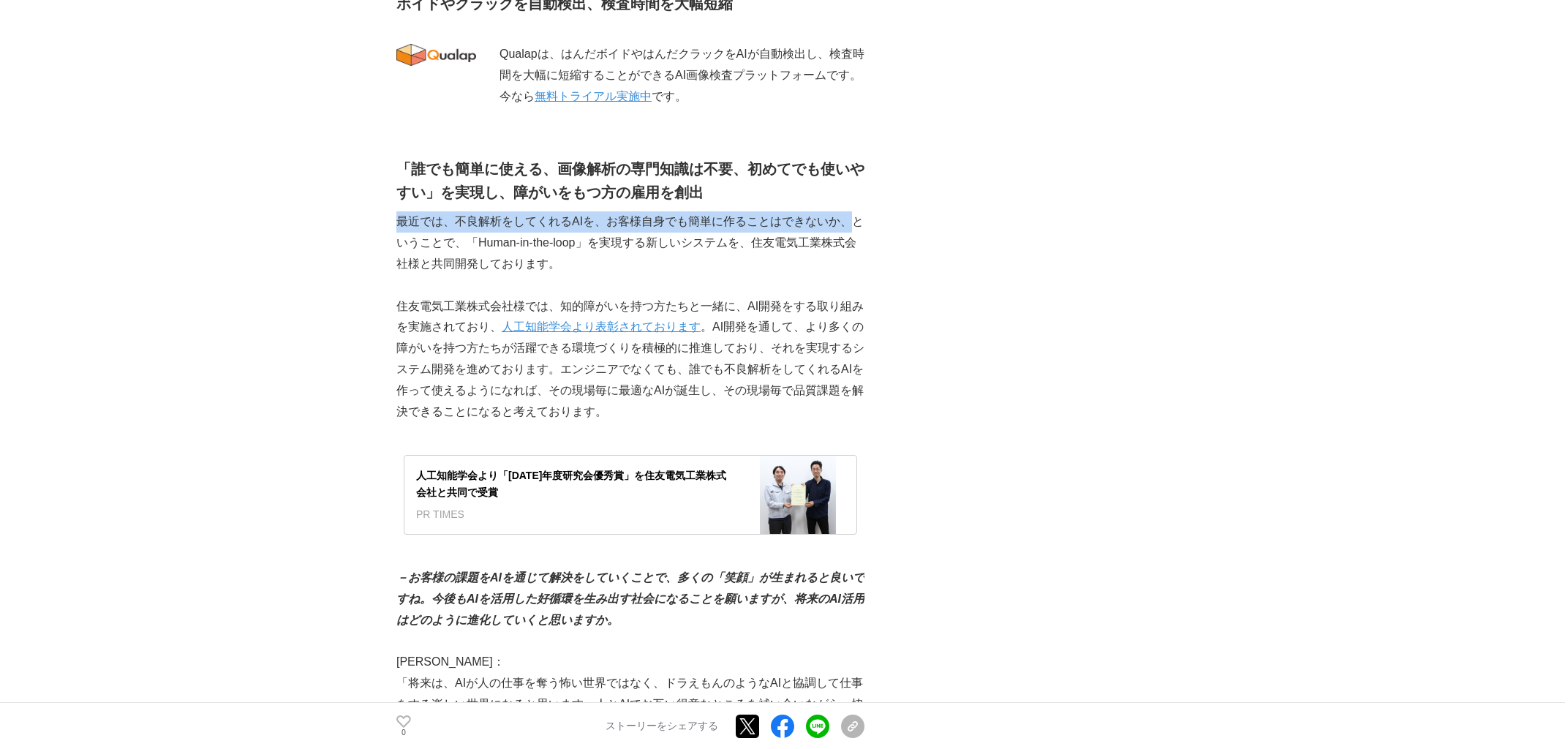
drag, startPoint x: 870, startPoint y: 174, endPoint x: 868, endPoint y: 207, distance: 33.1
click at [782, 207] on div "～AIと人が協働する時代へ～ クオルテックが描く未来の品質保証 AI #AI #開発ストーリー #障がい者雇用 0" at bounding box center [784, 212] width 775 height 5404
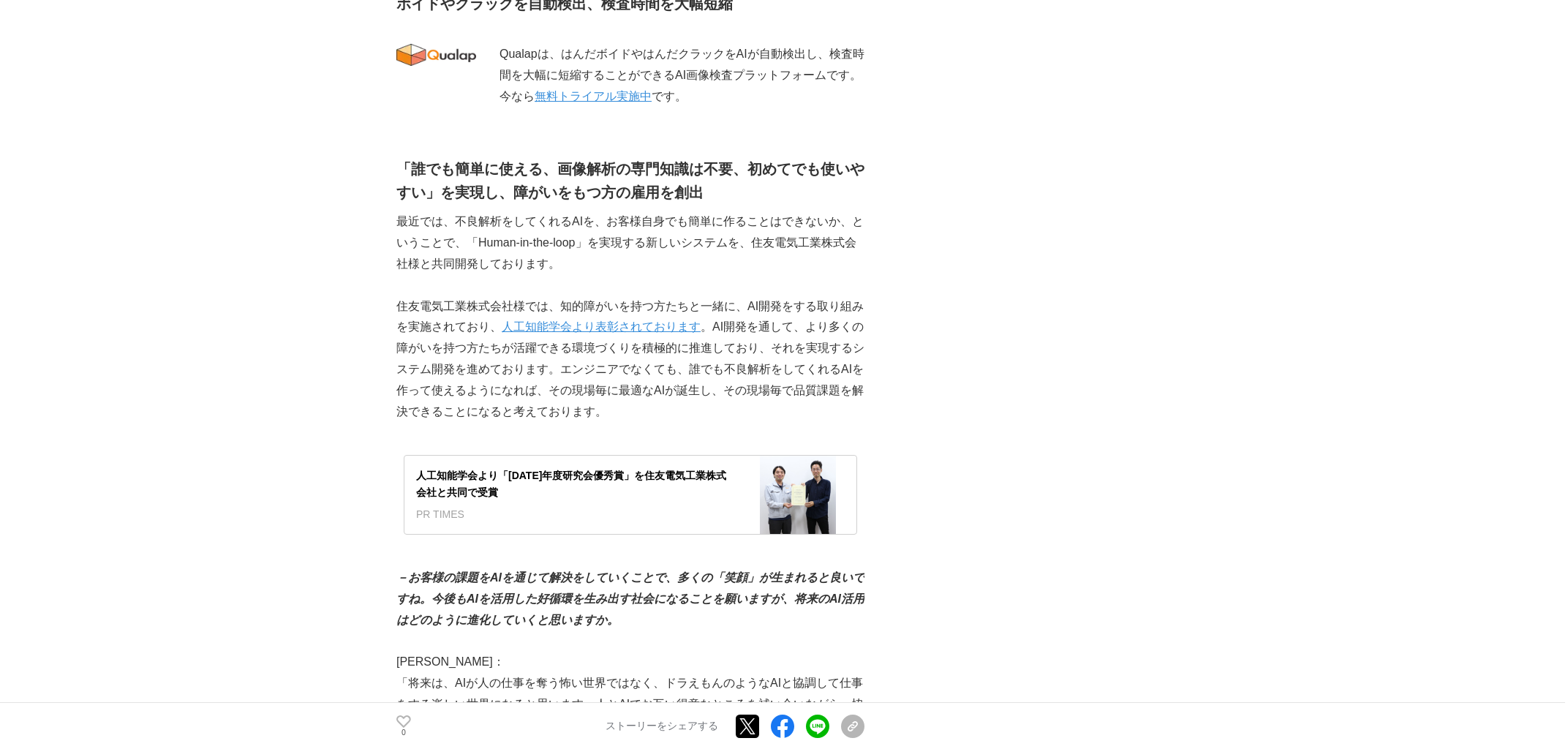
click at [782, 207] on div "～AIと人が協働する時代へ～ クオルテックが描く未来の品質保証 AI #AI #開発ストーリー #障がい者雇用 0" at bounding box center [784, 212] width 775 height 5404
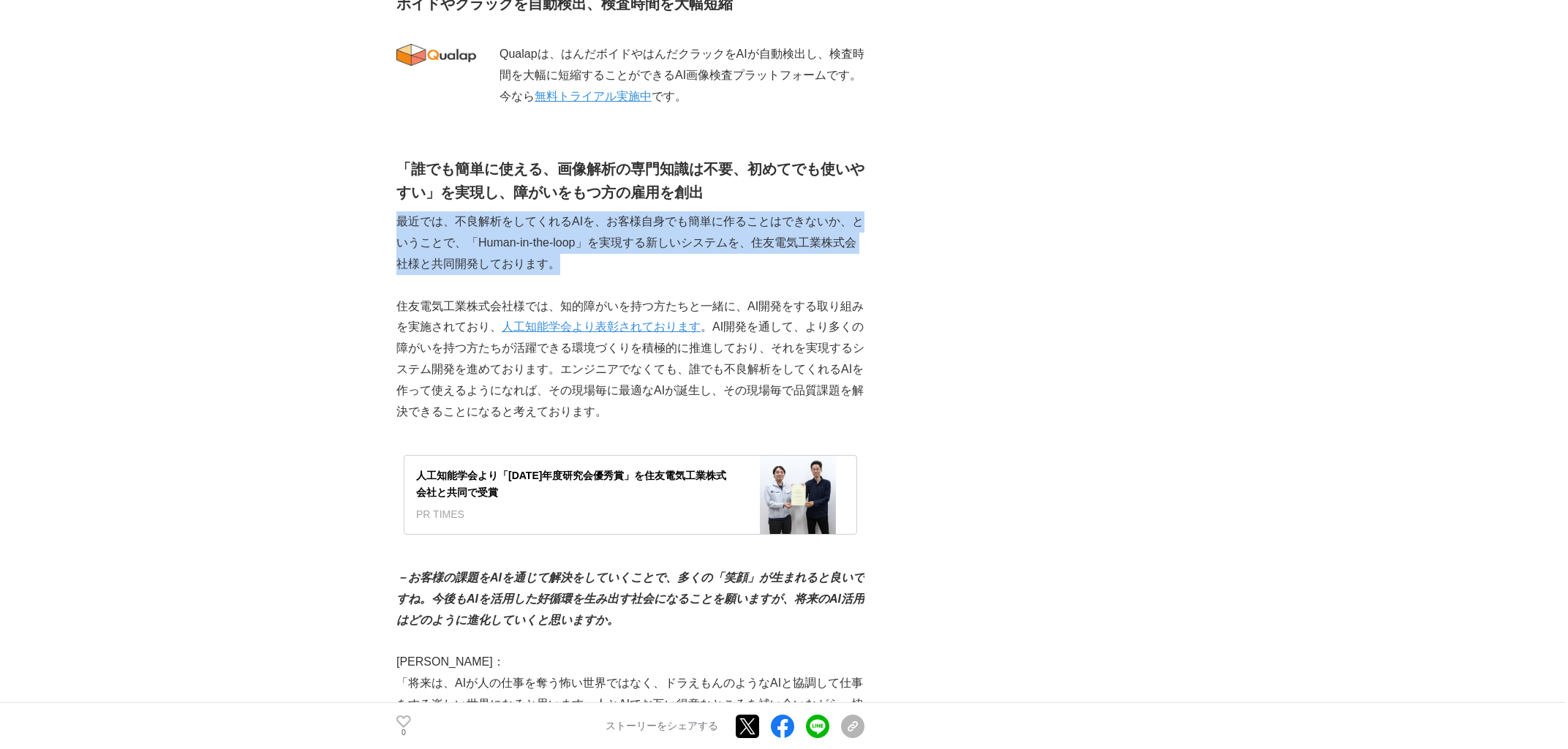
drag, startPoint x: 873, startPoint y: 181, endPoint x: 871, endPoint y: 240, distance: 59.0
click at [782, 240] on div "～AIと人が協働する時代へ～ クオルテックが描く未来の品質保証 AI #AI #開発ストーリー #障がい者雇用 0" at bounding box center [784, 212] width 775 height 5404
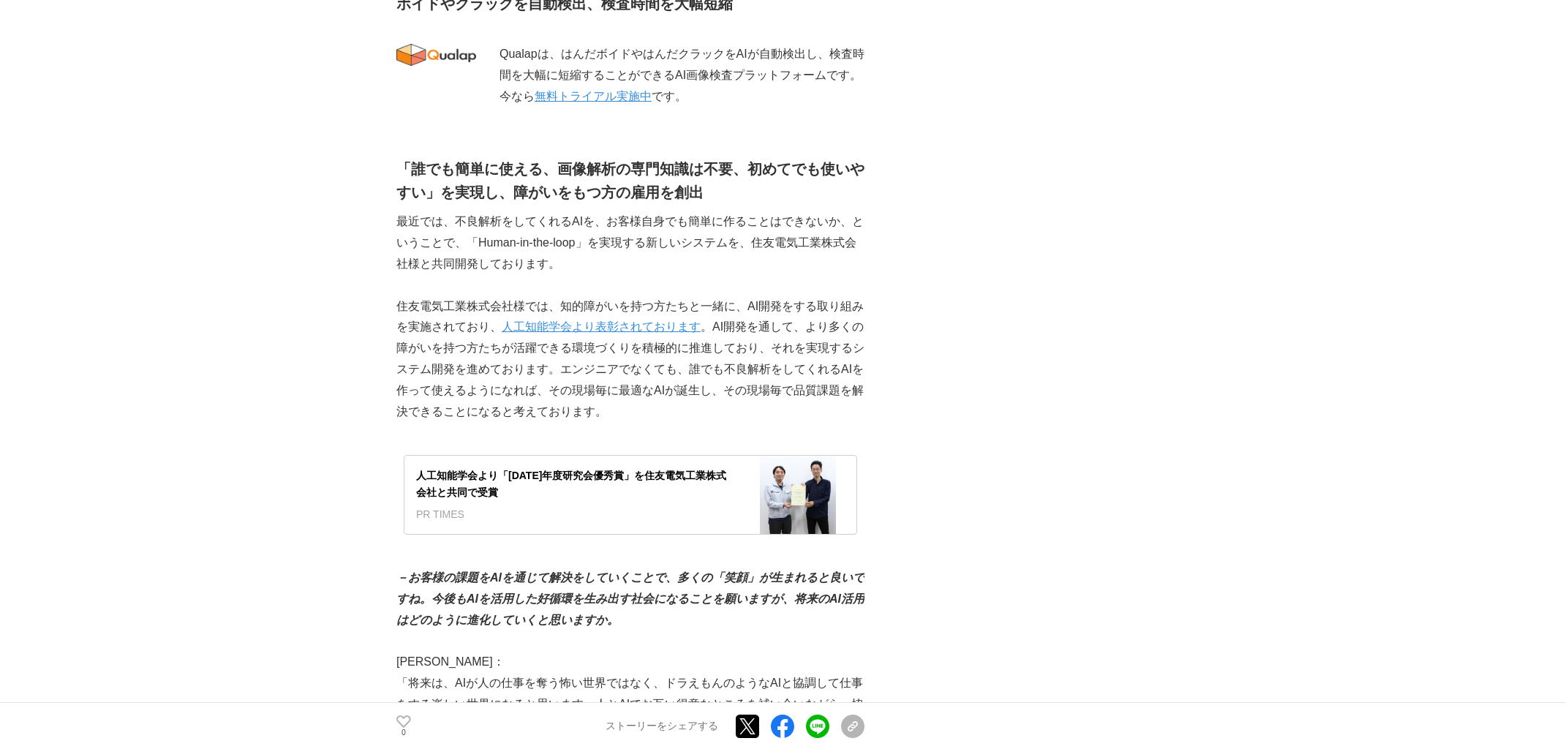
click at [782, 240] on div "～AIと人が協働する時代へ～ クオルテックが描く未来の品質保証 AI #AI #開発ストーリー #障がい者雇用 0" at bounding box center [784, 212] width 775 height 5404
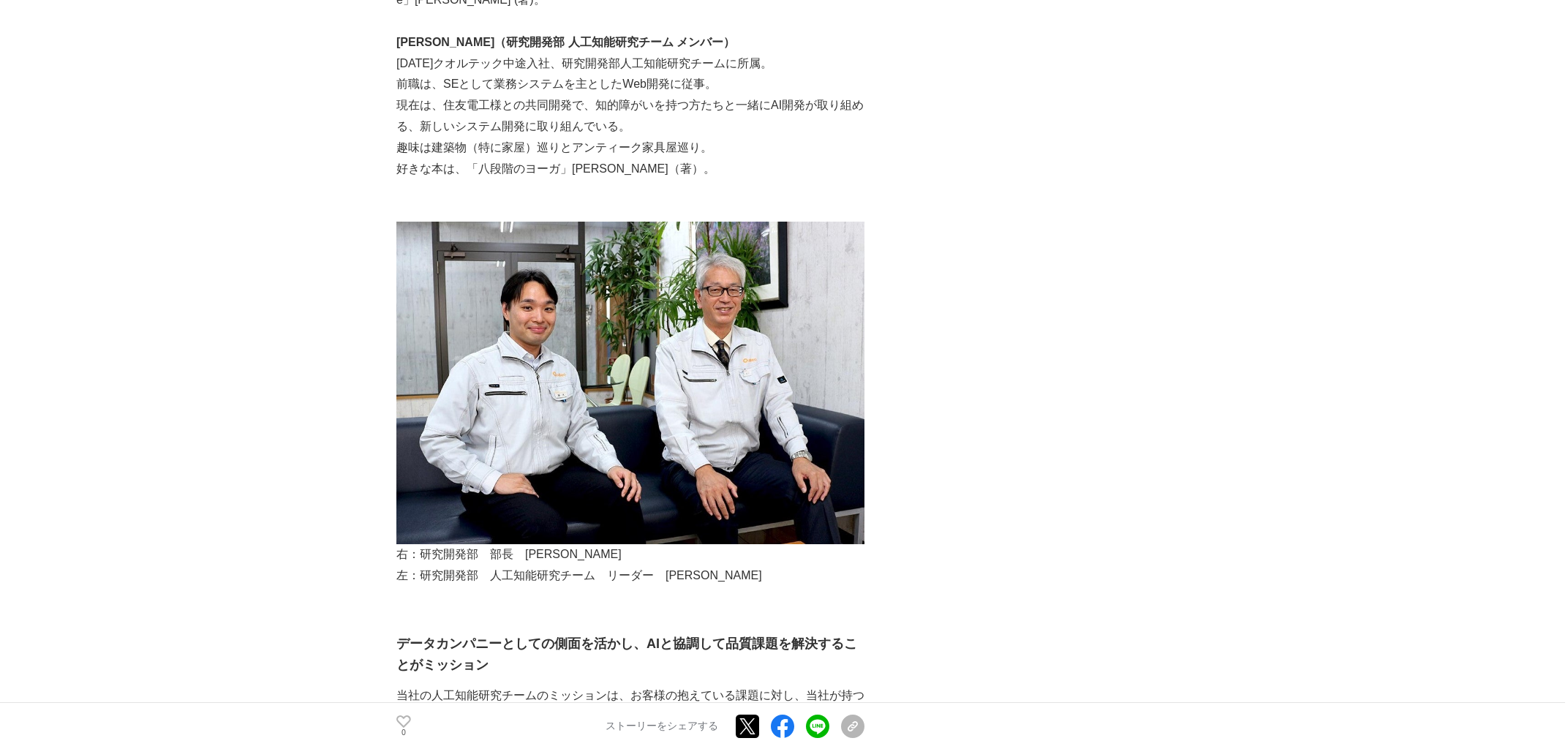
scroll to position [1241, 0]
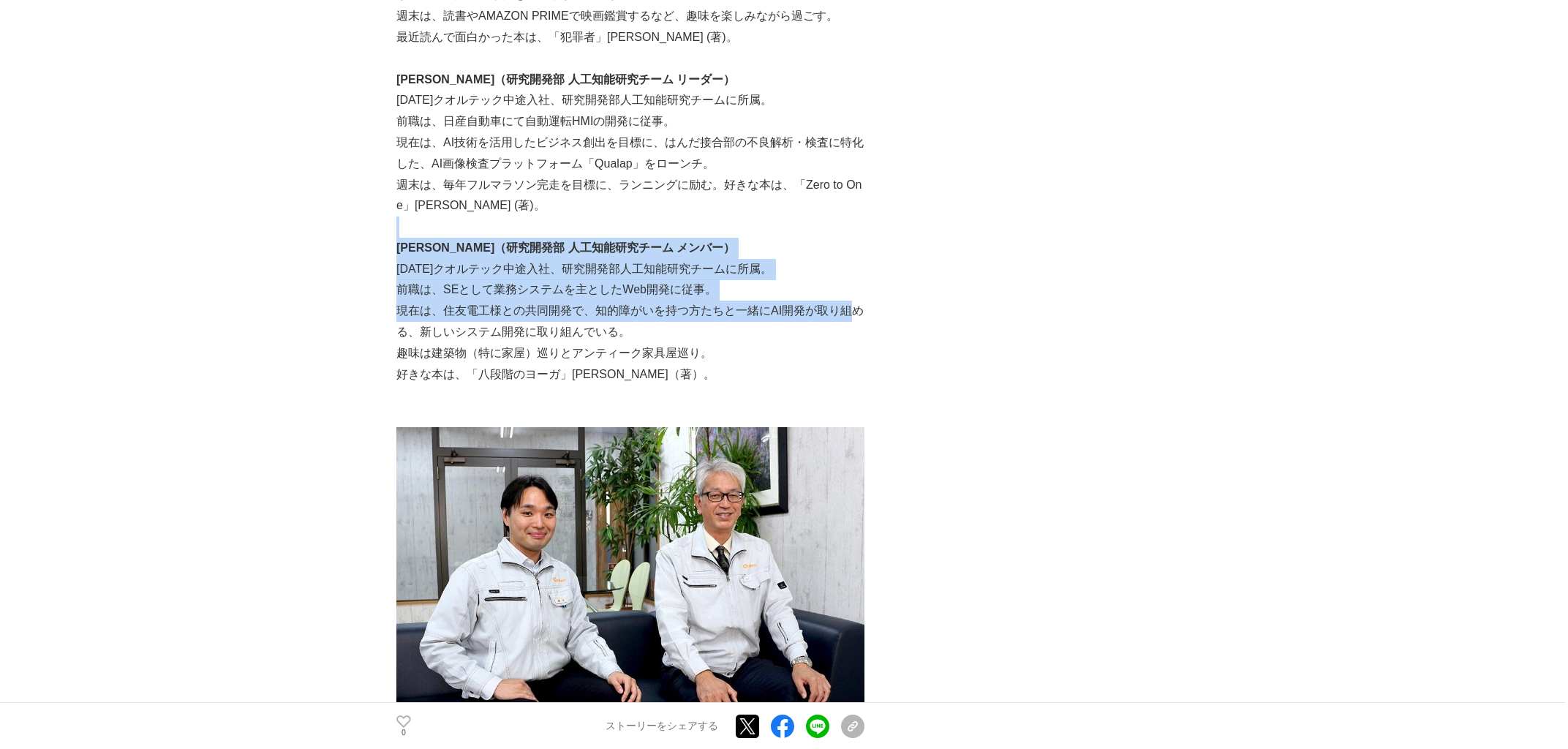
drag, startPoint x: 894, startPoint y: 221, endPoint x: 898, endPoint y: 321, distance: 100.1
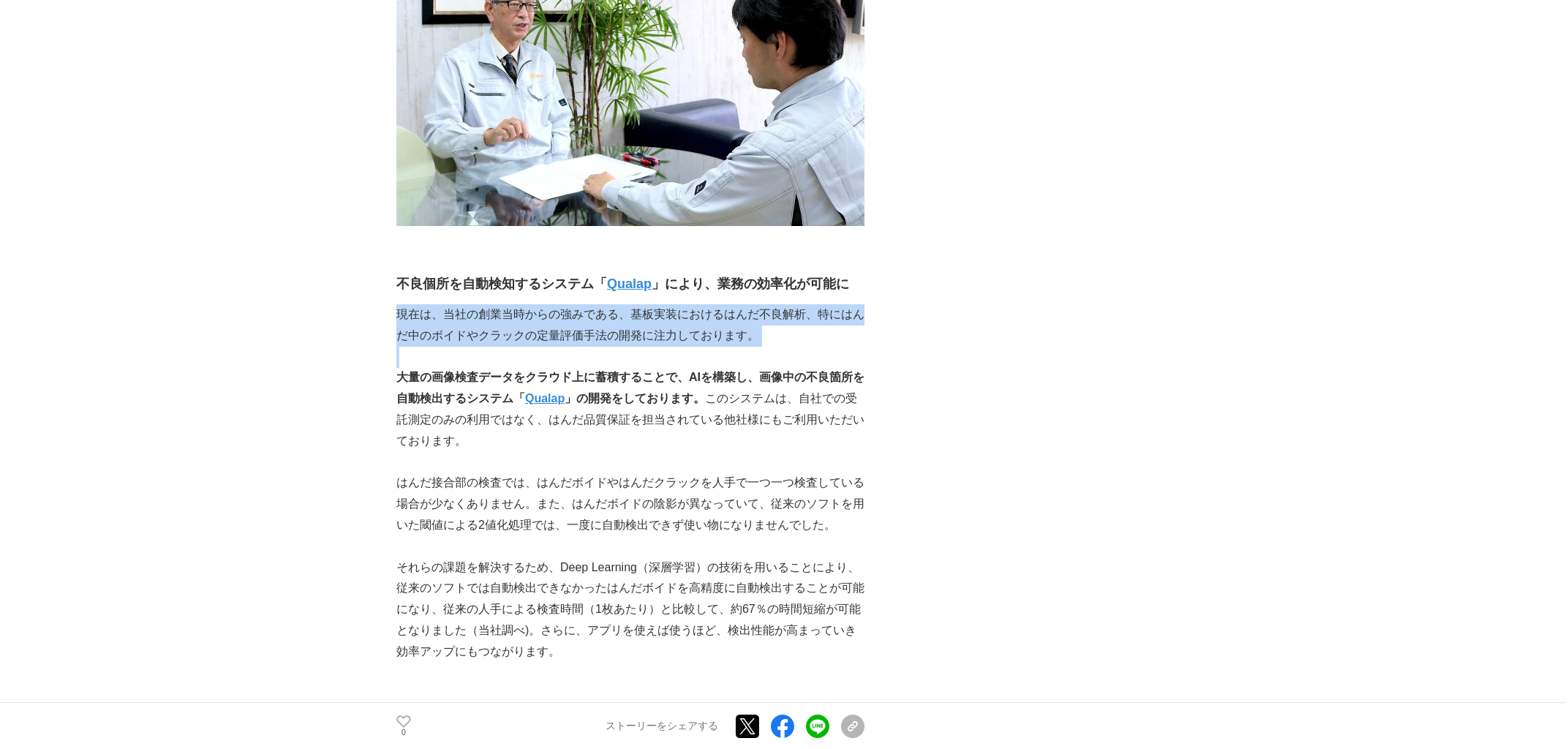
drag, startPoint x: 862, startPoint y: 315, endPoint x: 849, endPoint y: 341, distance: 29.1
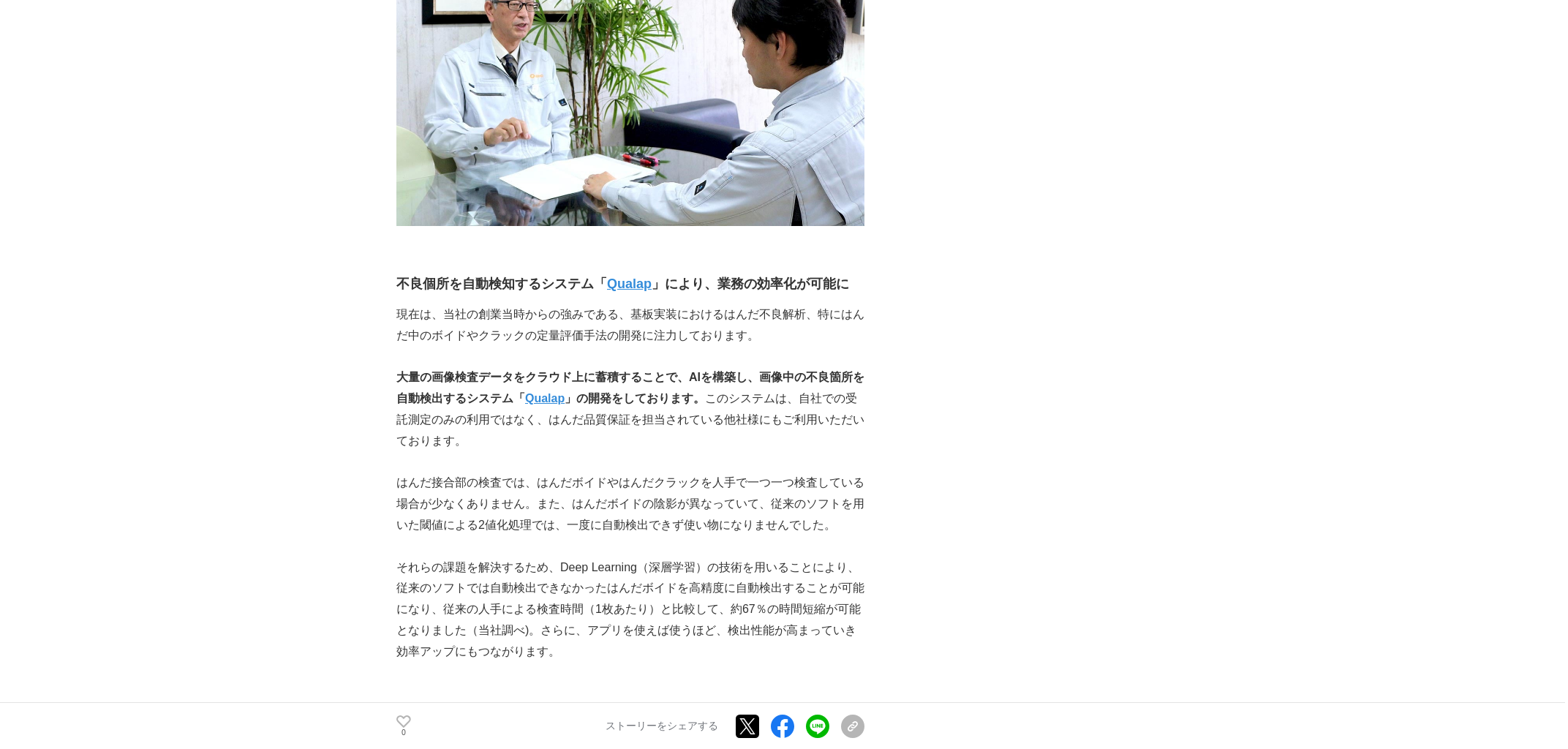
click at [782, 347] on p at bounding box center [631, 357] width 468 height 21
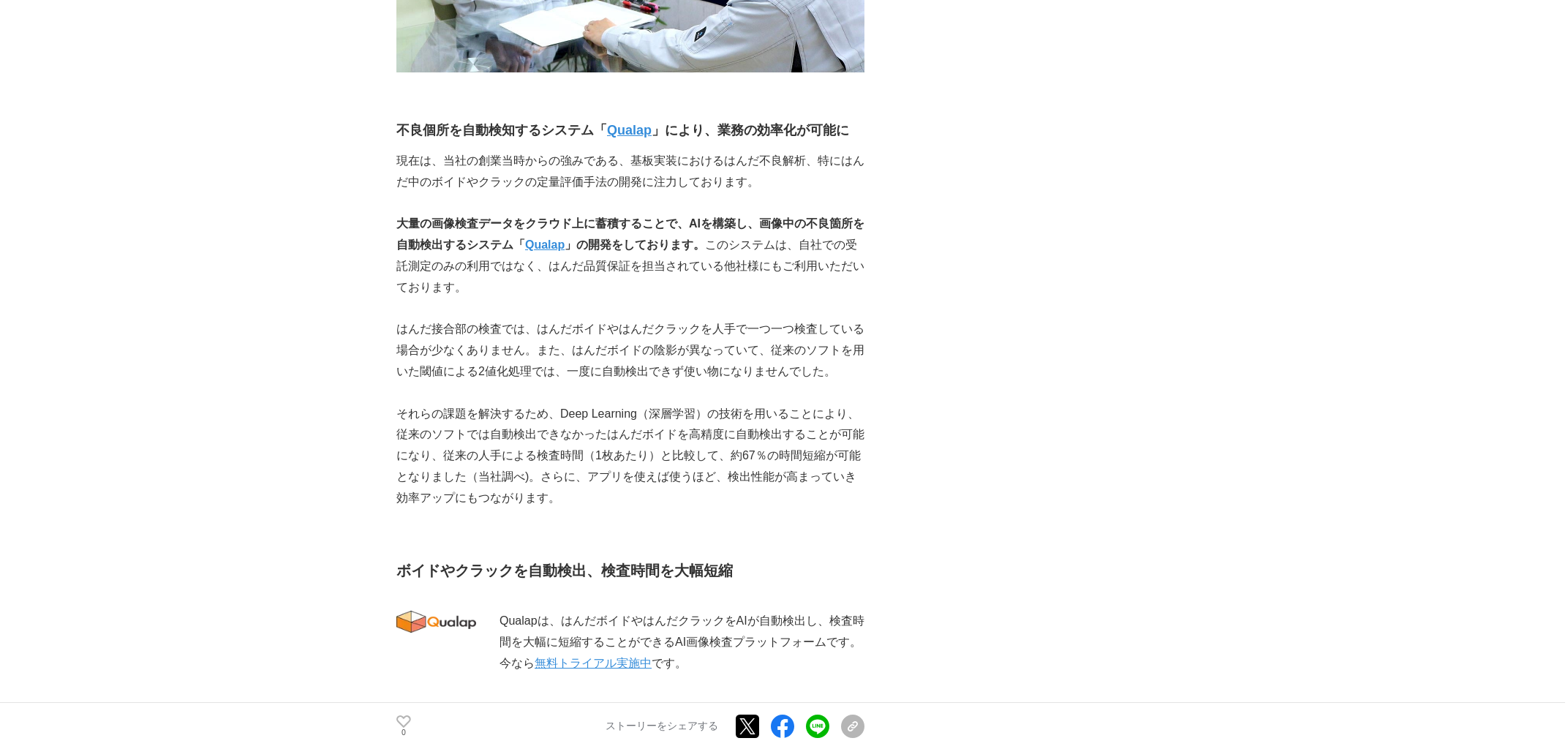
scroll to position [2064, 0]
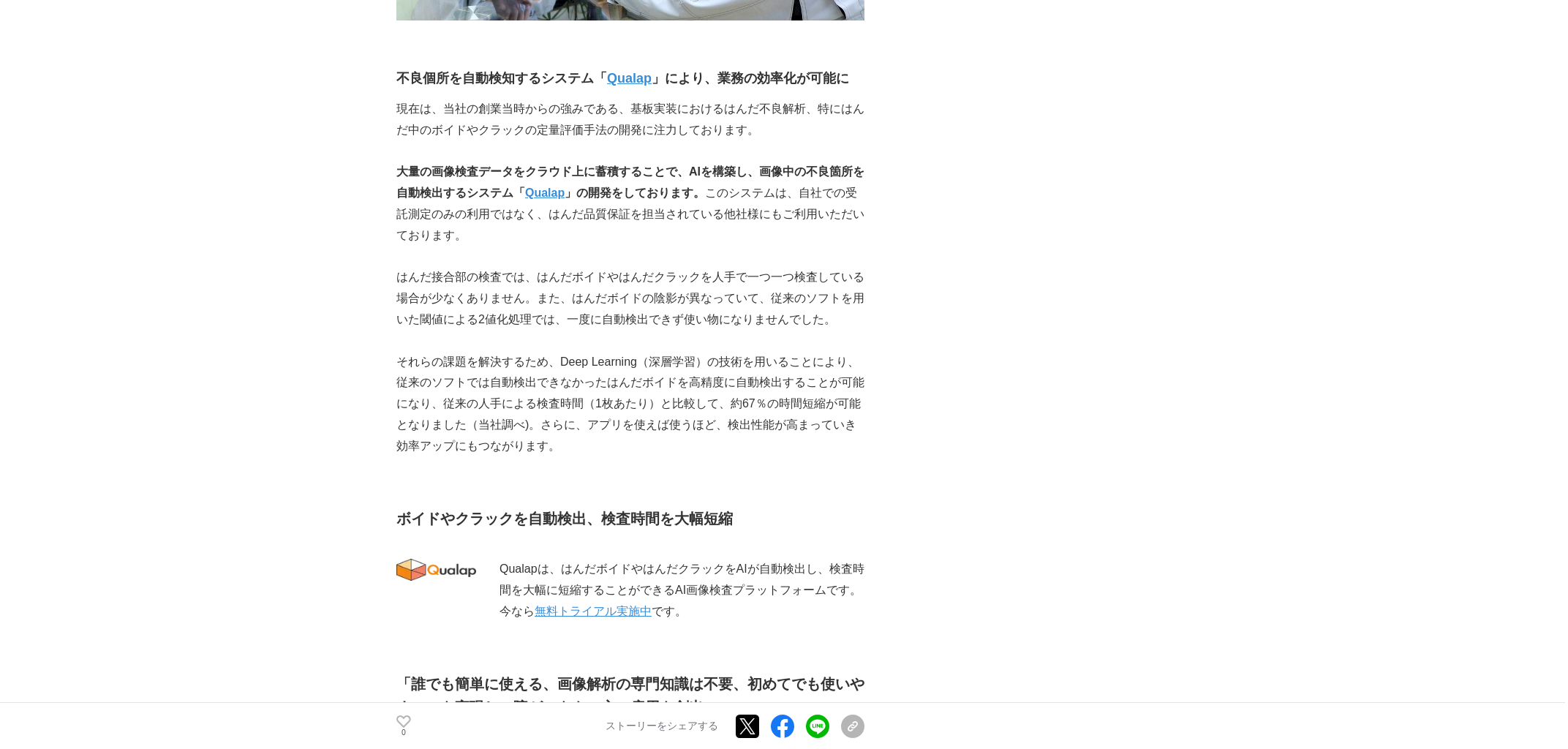
drag, startPoint x: 909, startPoint y: 71, endPoint x: 908, endPoint y: 116, distance: 45.0
click at [782, 115] on div "～AIと人が協働する時代へ～ クオルテックが描く未来の品質保証 AI #AI #開発ストーリー #障がい者雇用 0" at bounding box center [784, 727] width 775 height 5404
click at [782, 116] on div "～AIと人が協働する時代へ～ クオルテックが描く未来の品質保証 AI #AI #開発ストーリー #障がい者雇用 0" at bounding box center [784, 727] width 775 height 5404
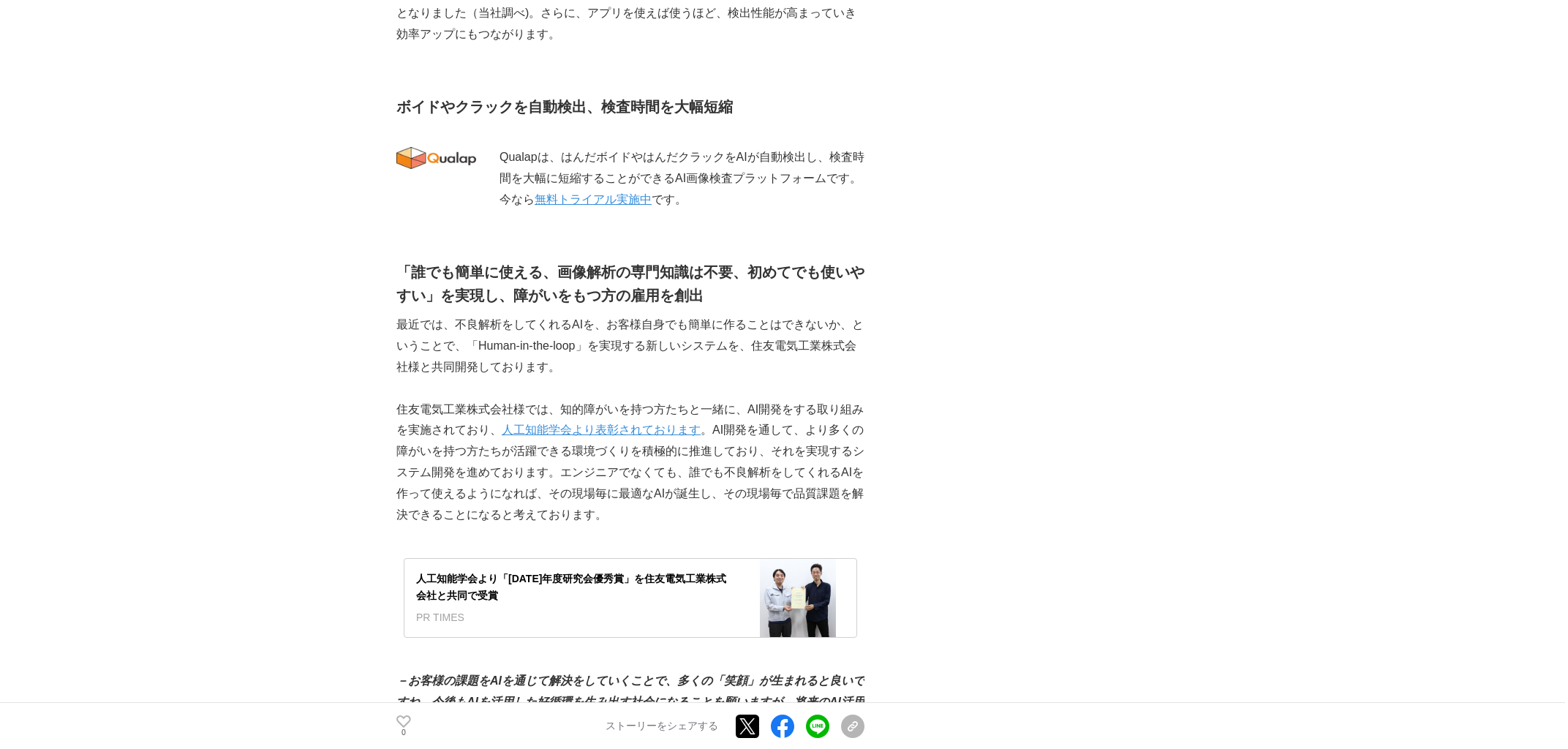
scroll to position [2683, 0]
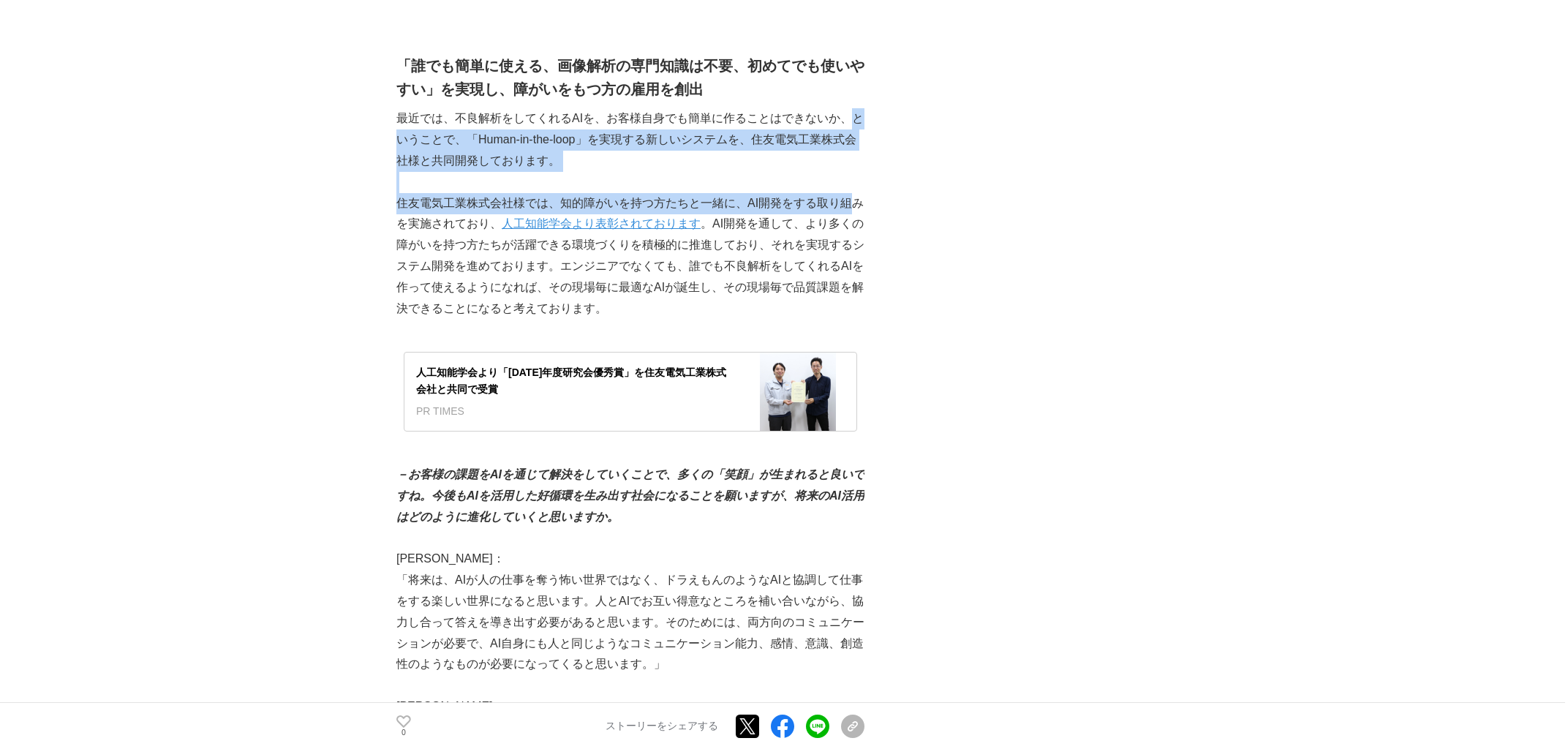
drag, startPoint x: 858, startPoint y: 102, endPoint x: 858, endPoint y: 195, distance: 93.0
click at [782, 195] on p "住友電気工業株式会社様では、知的障がいを持つ方たちと一緒に、AI開発をする取り組みを実施されており、 人工知能学会より表彰されております 。AI開発を通して、…" at bounding box center [631, 256] width 468 height 126
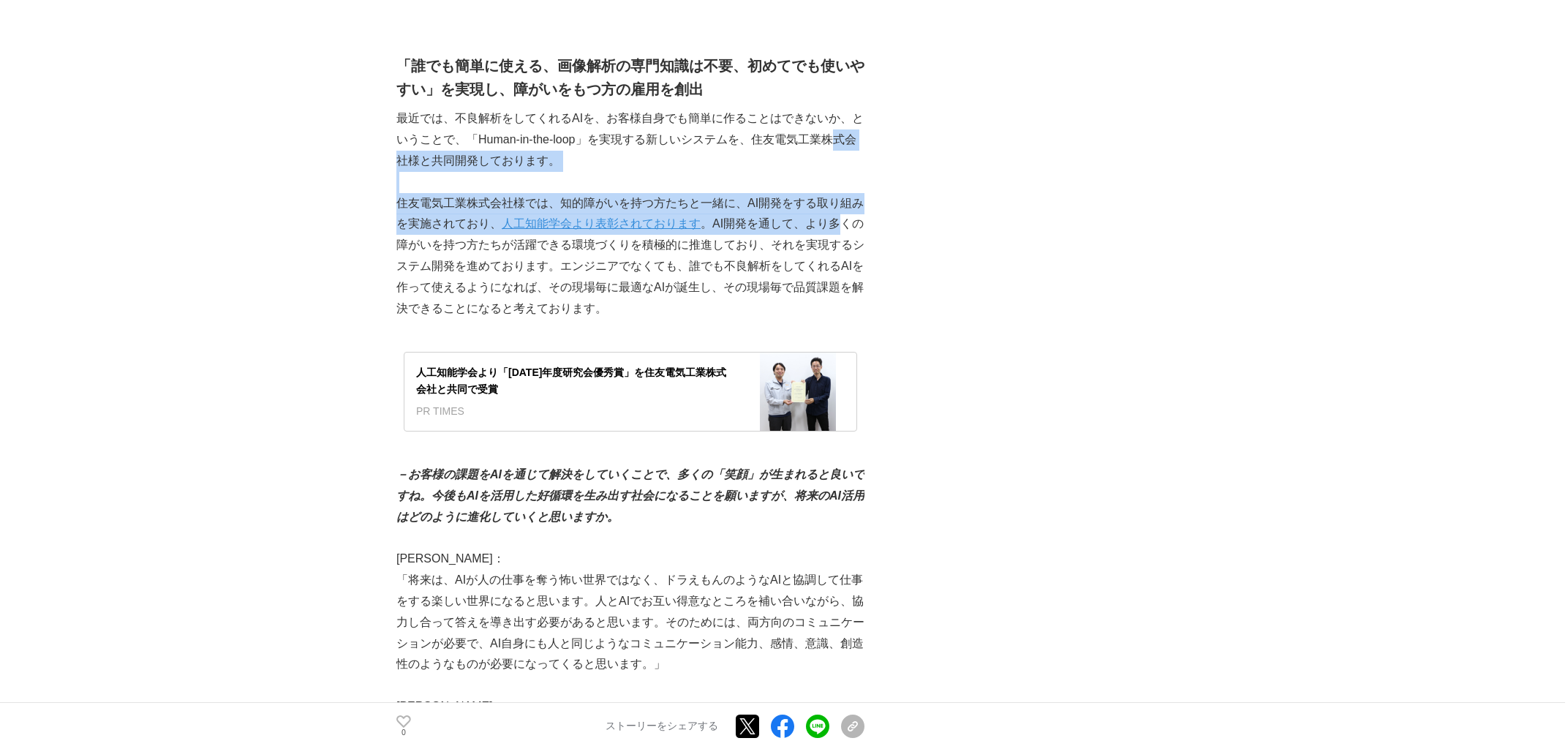
drag, startPoint x: 891, startPoint y: 163, endPoint x: 898, endPoint y: 212, distance: 49.5
click at [782, 212] on div "～AIと人が協働する時代へ～ クオルテックが描く未来の品質保証 AI #AI #開発ストーリー #障がい者雇用 0" at bounding box center [784, 109] width 775 height 5404
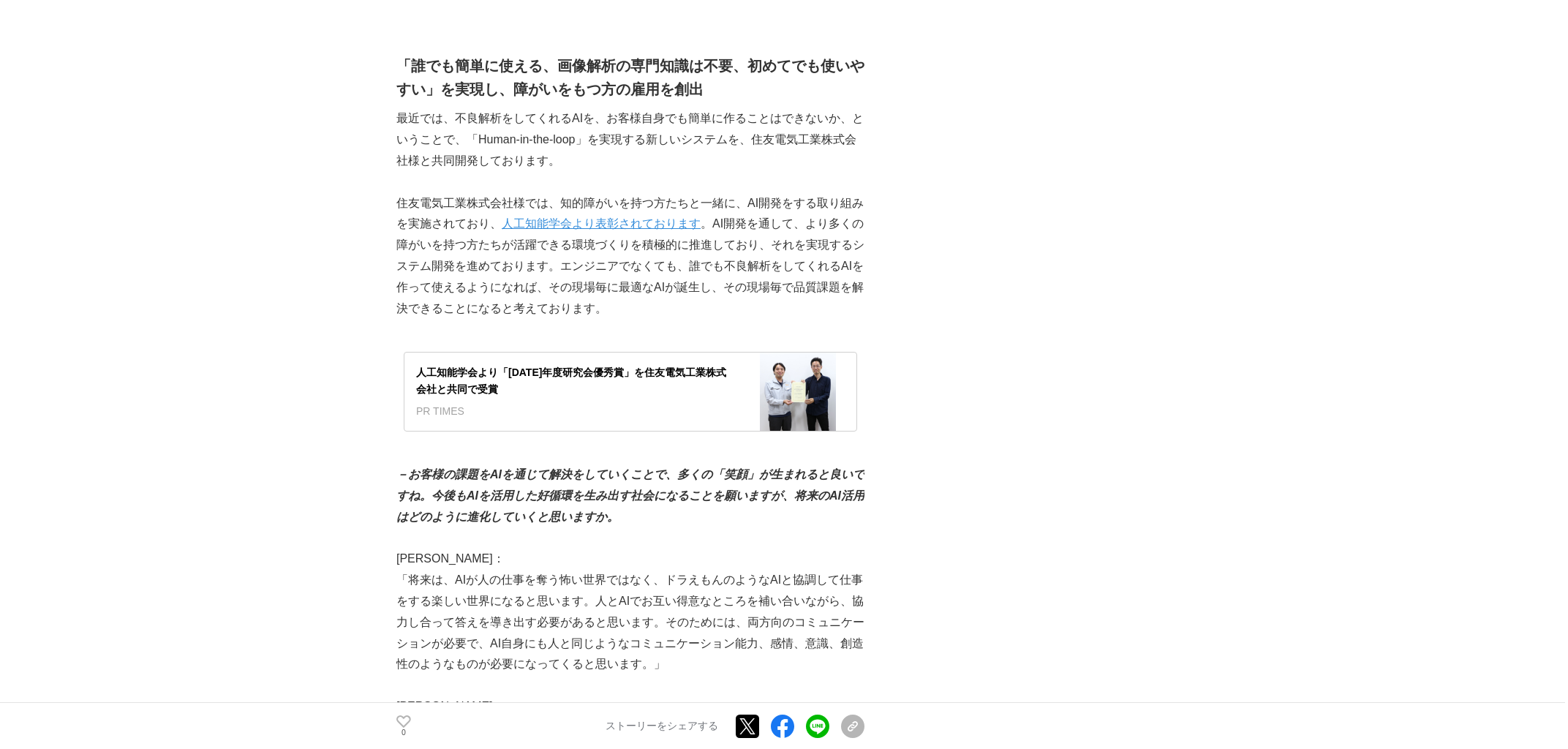
click at [782, 210] on div "～AIと人が協働する時代へ～ クオルテックが描く未来の品質保証 AI #AI #開発ストーリー #障がい者雇用 0" at bounding box center [784, 109] width 775 height 5404
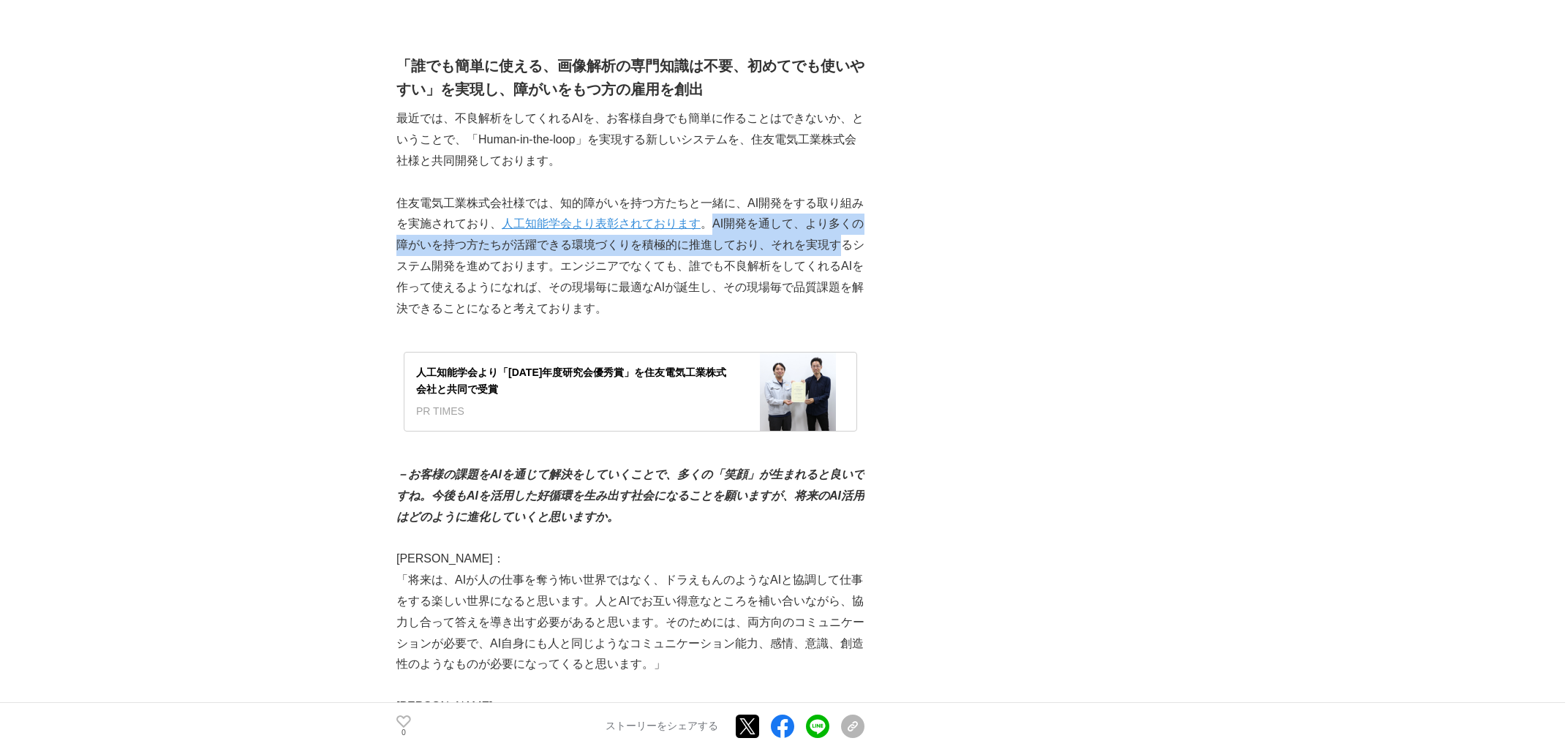
drag, startPoint x: 722, startPoint y: 199, endPoint x: 905, endPoint y: 223, distance: 184.6
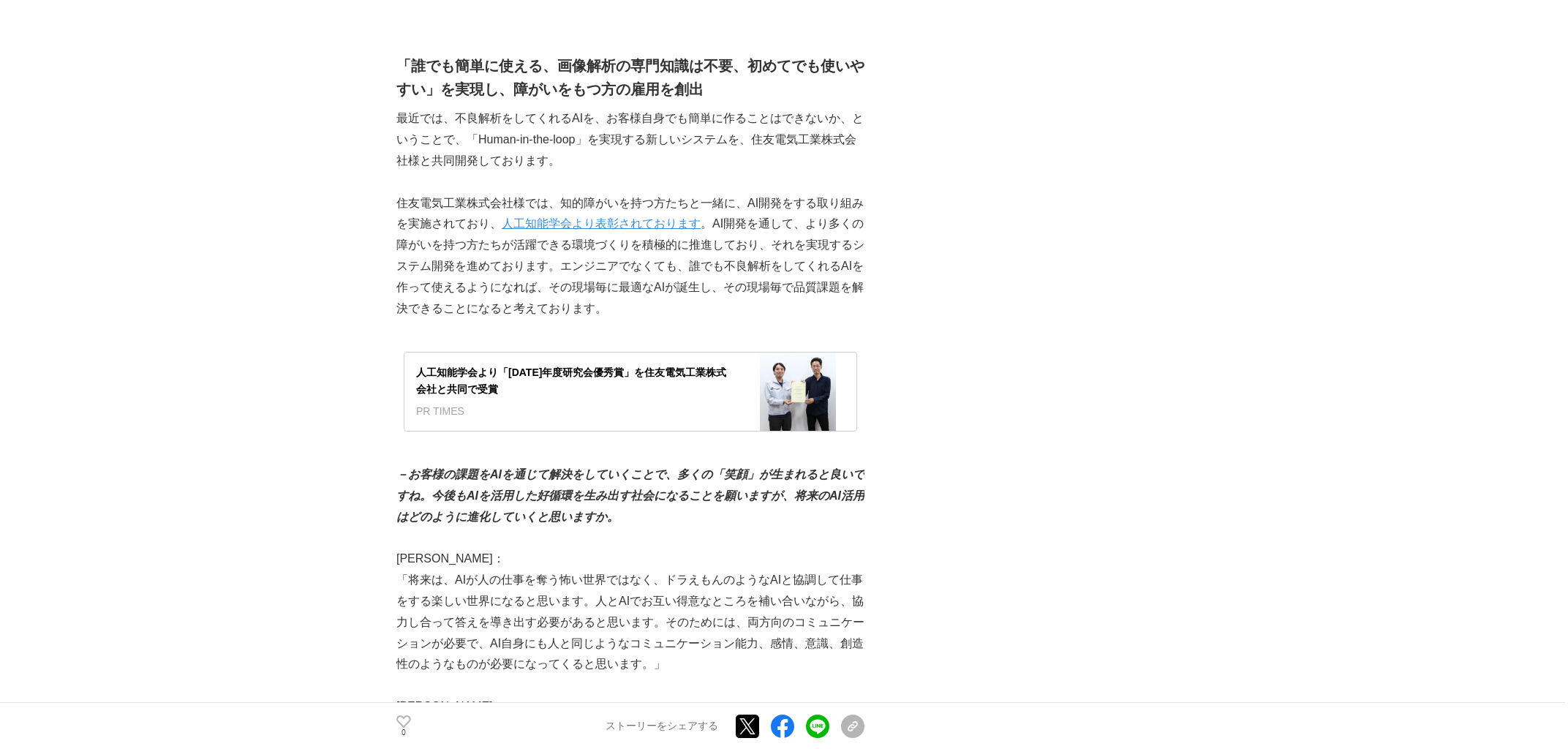
click at [782, 217] on div "～AIと人が協働する時代へ～ クオルテックが描く未来の品質保証 AI #AI #開発ストーリー #障がい者雇用 0" at bounding box center [784, 109] width 775 height 5404
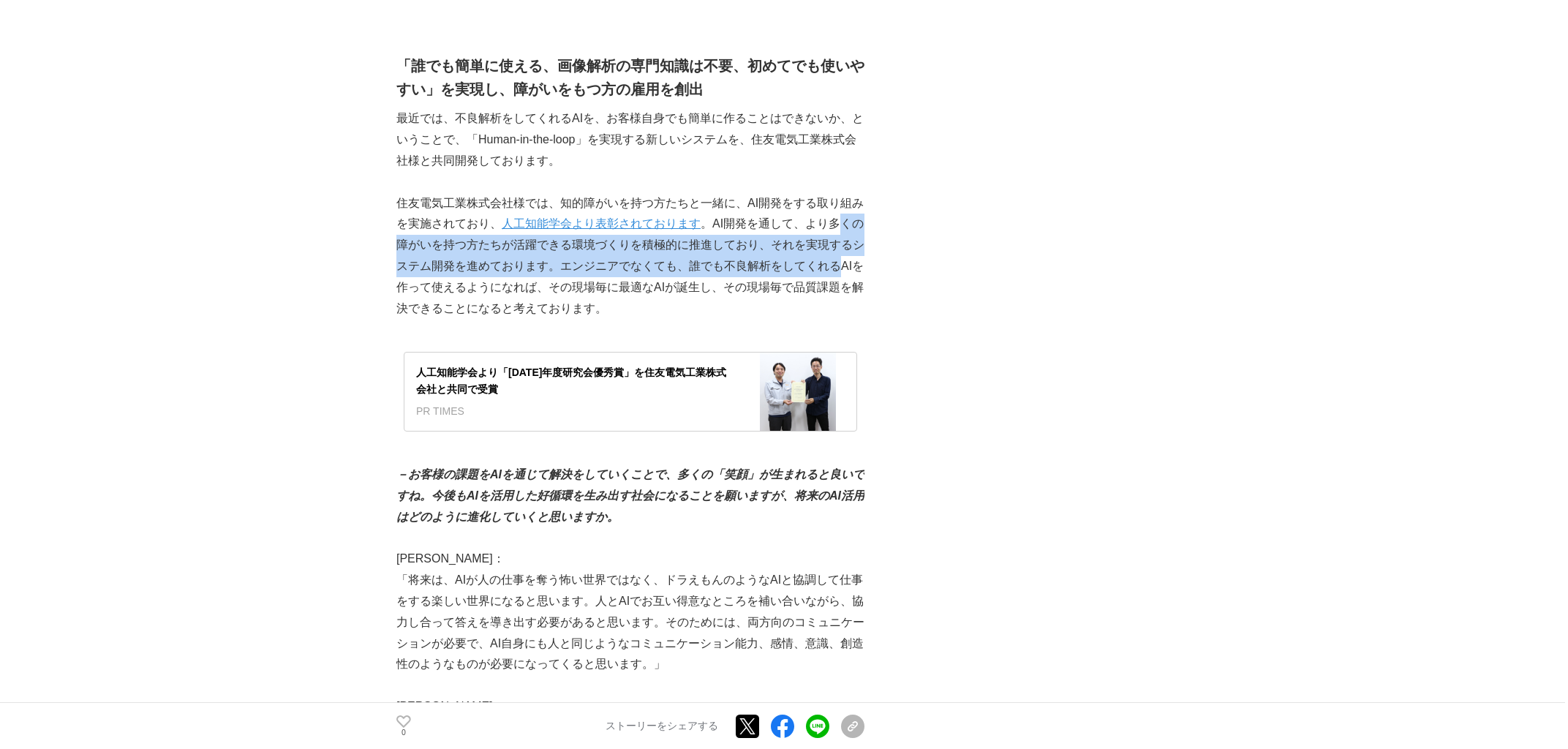
drag, startPoint x: 877, startPoint y: 233, endPoint x: 891, endPoint y: 264, distance: 34.0
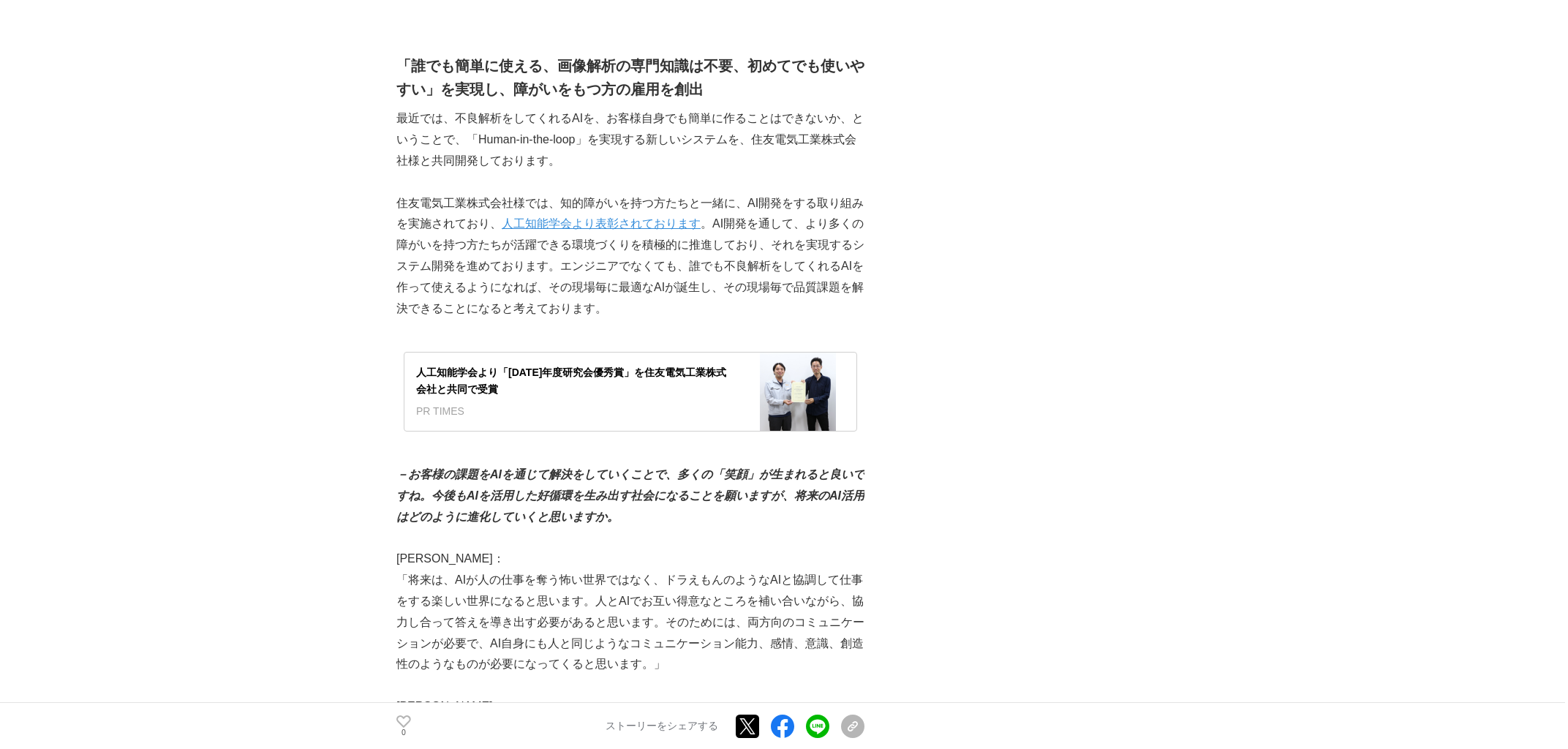
click at [782, 261] on div "～AIと人が協働する時代へ～ クオルテックが描く未来の品質保証 AI #AI #開発ストーリー #障がい者雇用 0" at bounding box center [784, 109] width 775 height 5404
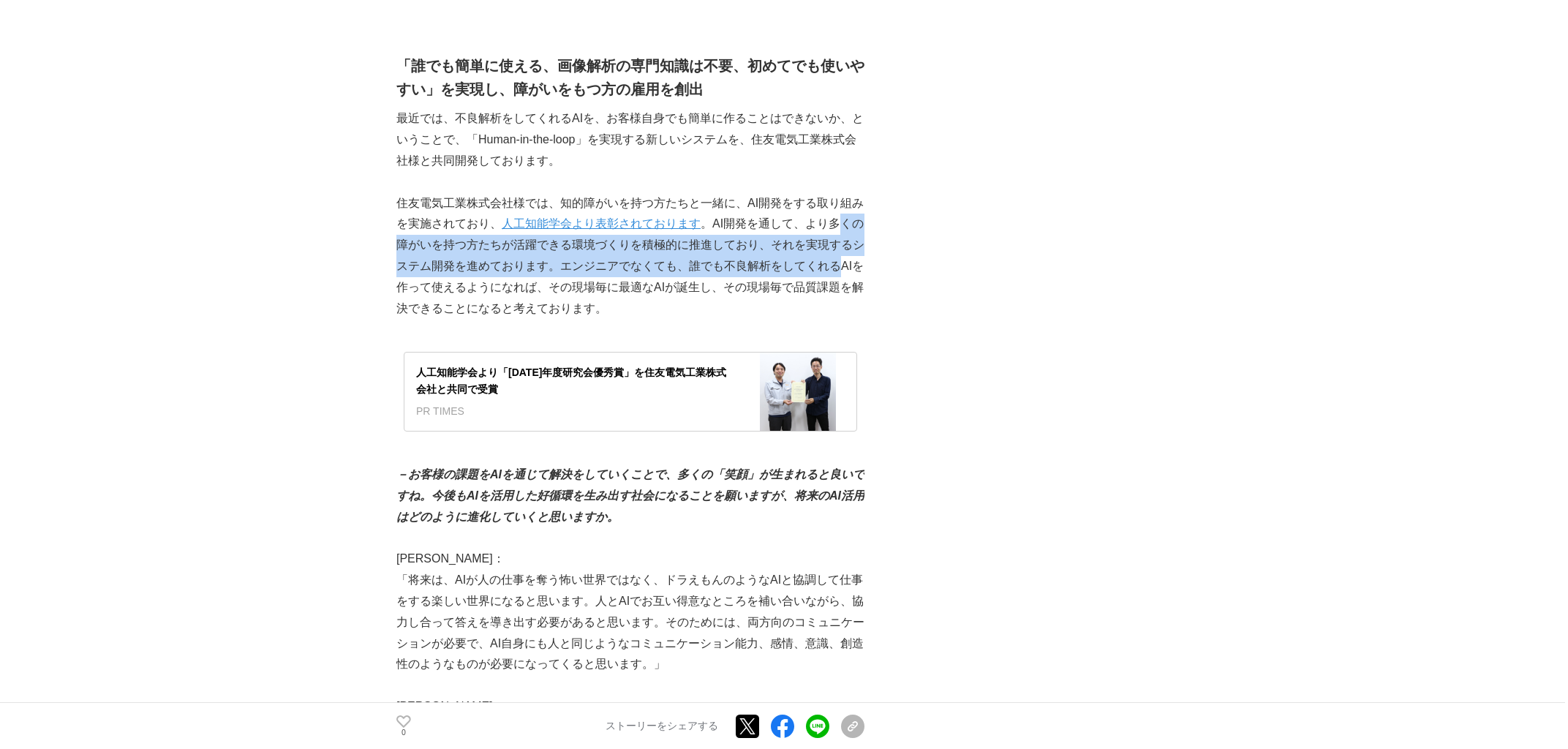
drag, startPoint x: 884, startPoint y: 213, endPoint x: 887, endPoint y: 257, distance: 44.1
click at [782, 257] on div "～AIと人が協働する時代へ～ クオルテックが描く未来の品質保証 AI #AI #開発ストーリー #障がい者雇用 0" at bounding box center [784, 109] width 775 height 5404
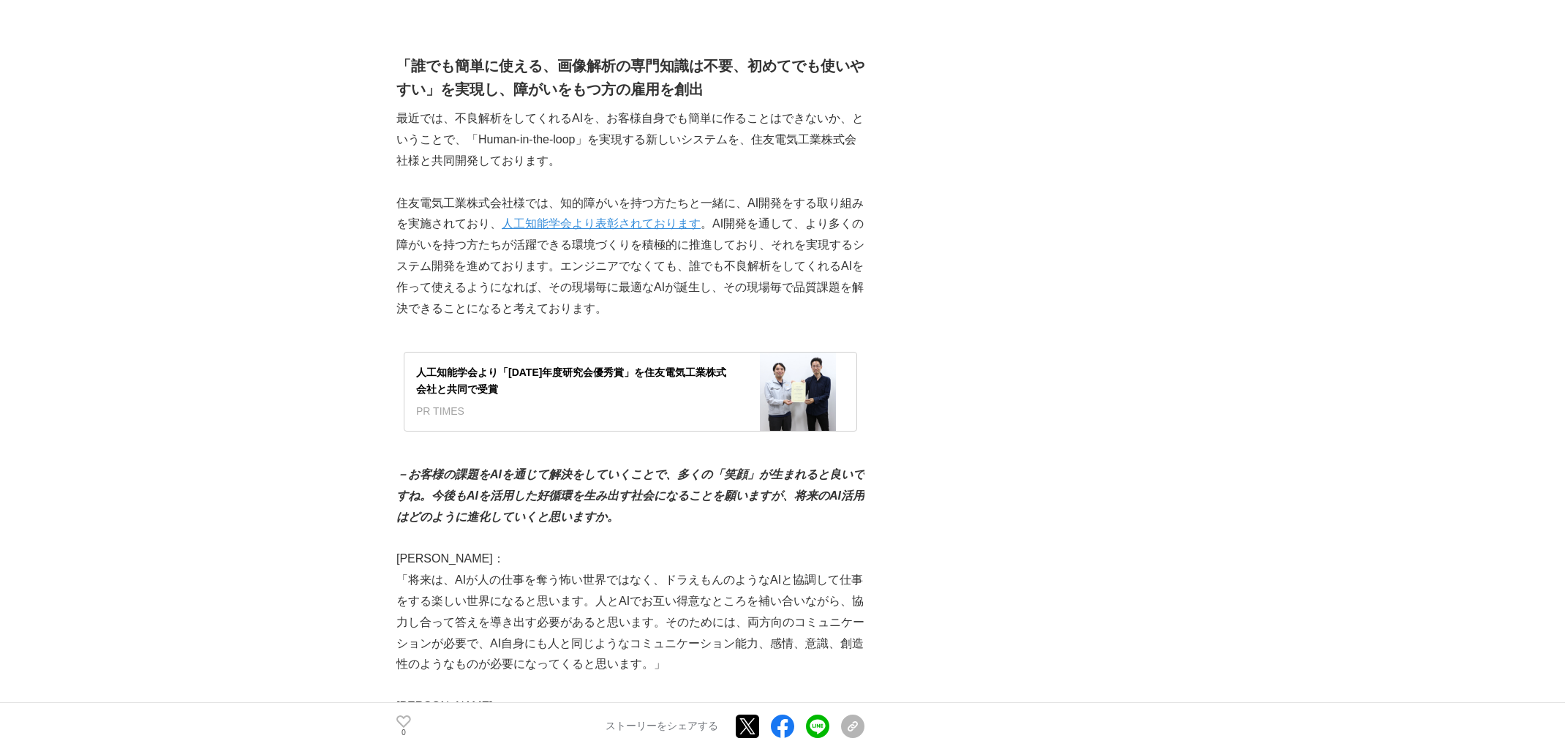
click at [782, 253] on div "～AIと人が協働する時代へ～ クオルテックが描く未来の品質保証 AI #AI #開発ストーリー #障がい者雇用 0" at bounding box center [784, 109] width 775 height 5404
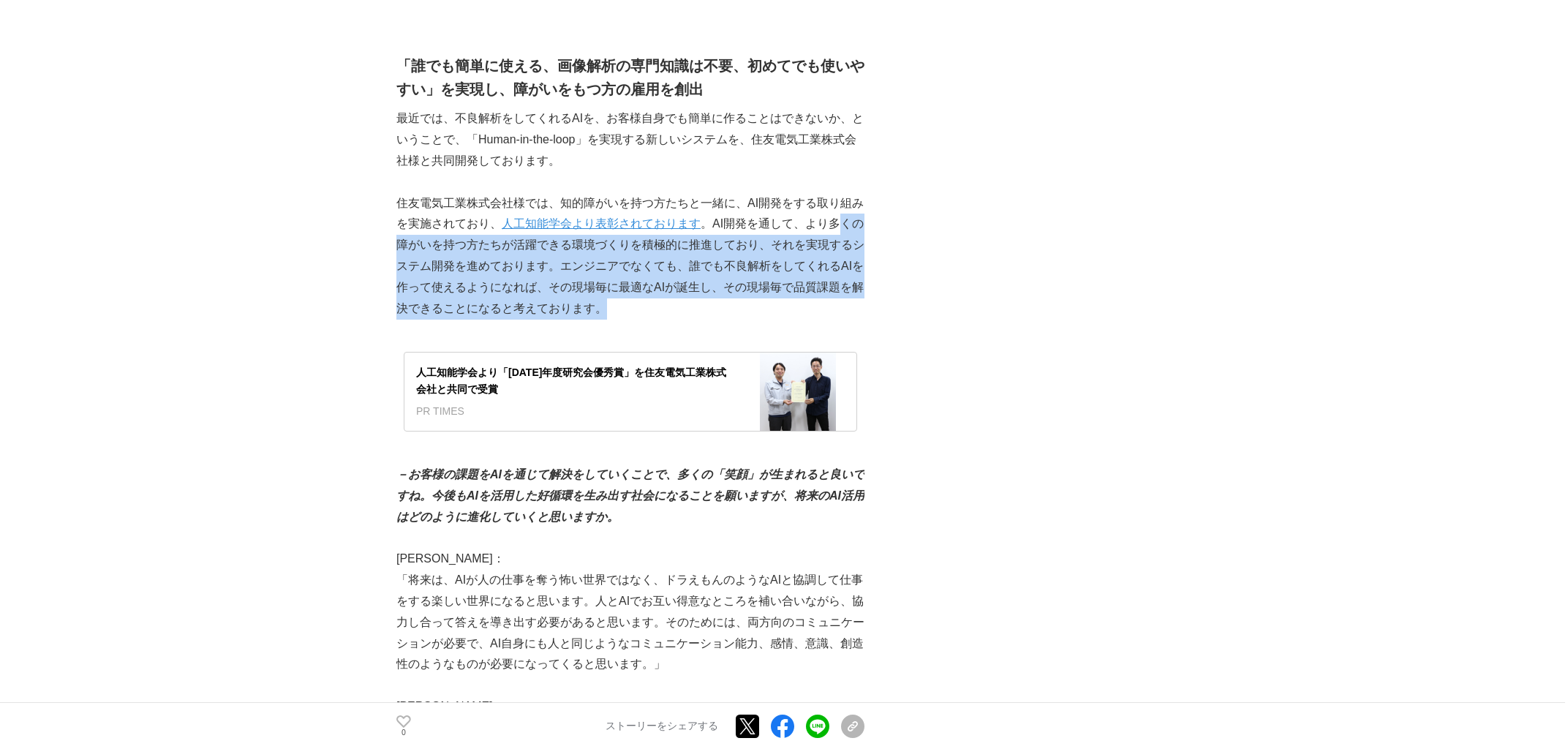
drag, startPoint x: 880, startPoint y: 215, endPoint x: 883, endPoint y: 281, distance: 66.1
click at [782, 283] on div "～AIと人が協働する時代へ～ クオルテックが描く未来の品質保証 AI #AI #開発ストーリー #障がい者雇用 0" at bounding box center [784, 109] width 775 height 5404
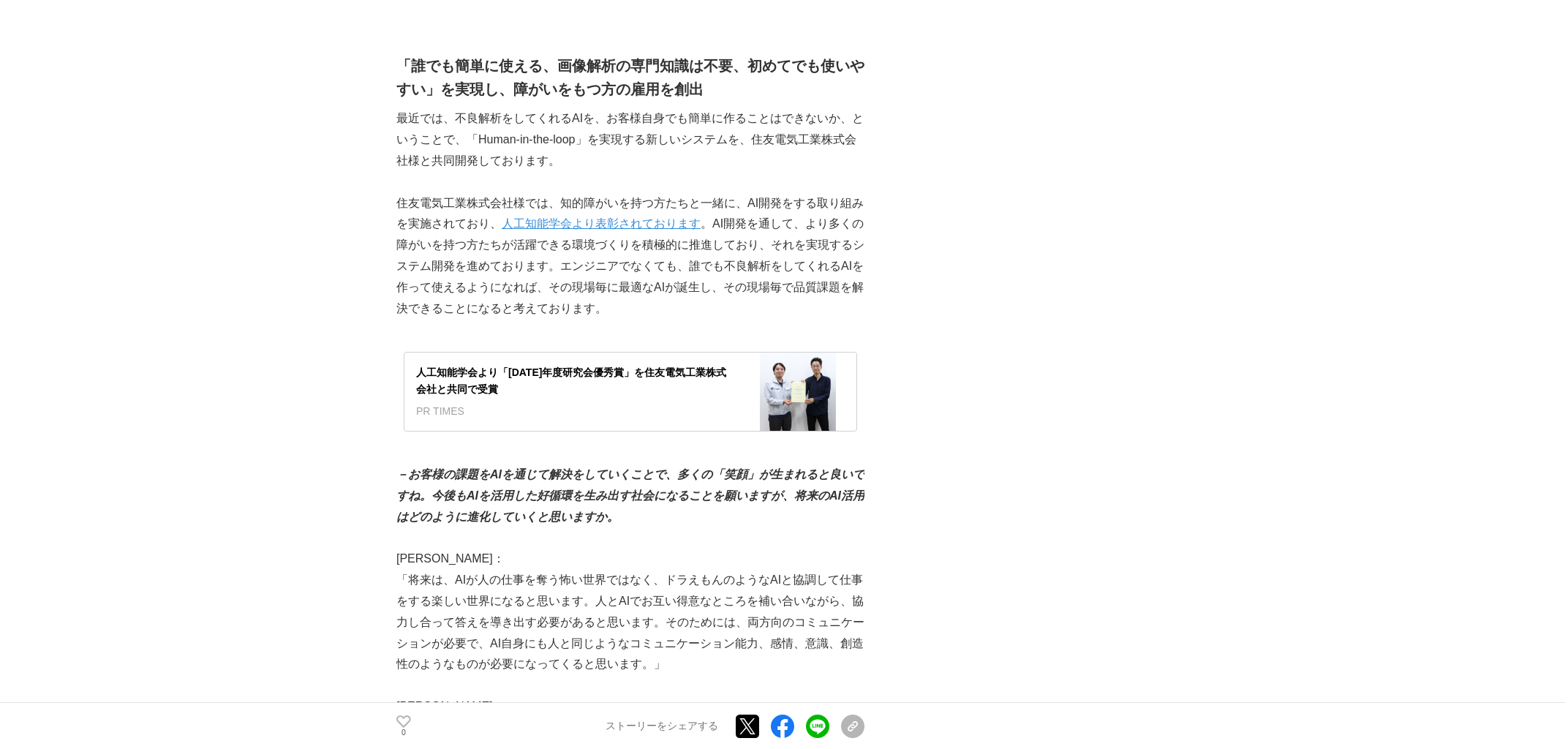
click at [782, 281] on div "～AIと人が協働する時代へ～ クオルテックが描く未来の品質保証 AI #AI #開発ストーリー #障がい者雇用 0" at bounding box center [784, 109] width 775 height 5404
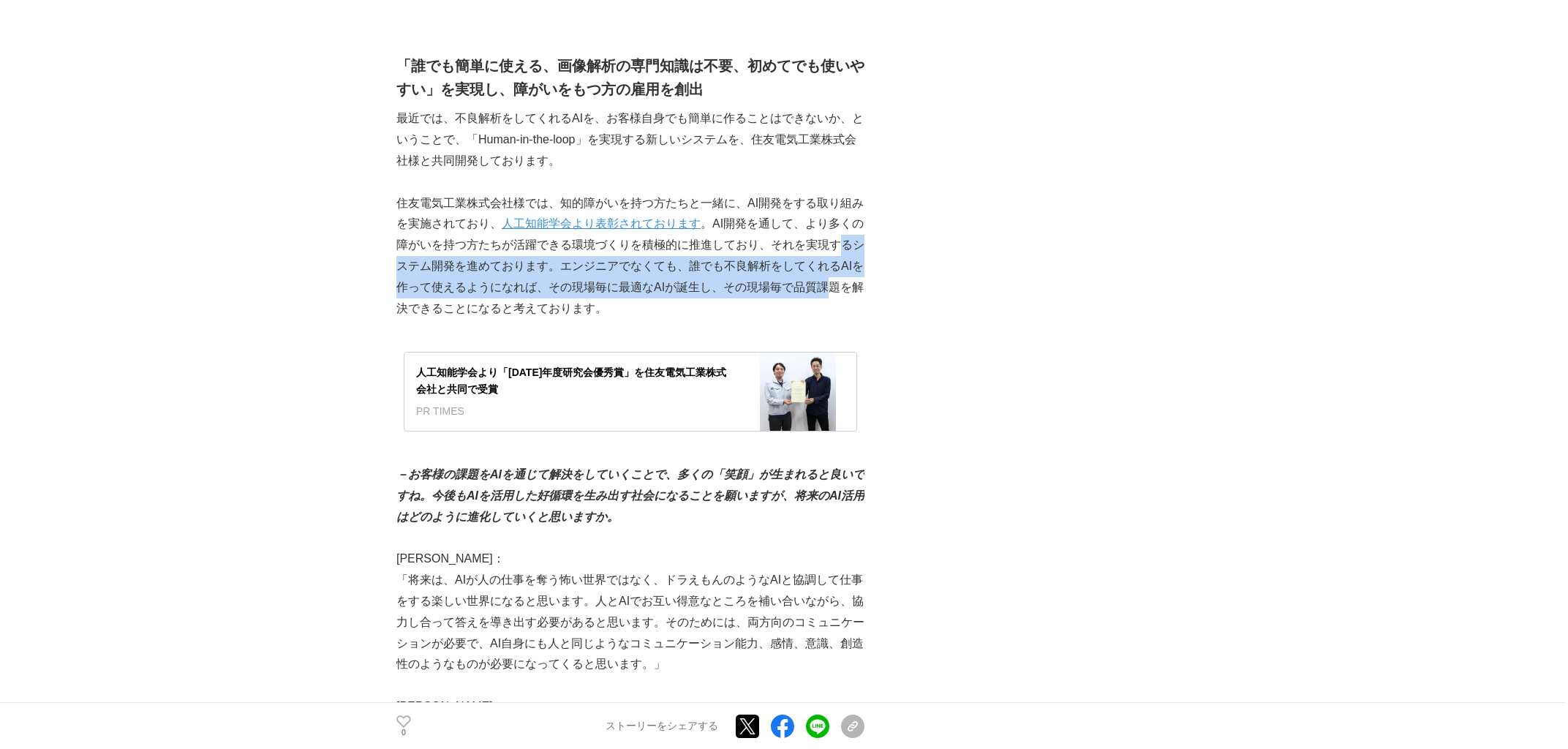
drag, startPoint x: 884, startPoint y: 226, endPoint x: 891, endPoint y: 282, distance: 56.4
click at [782, 282] on div "～AIと人が協働する時代へ～ クオルテックが描く未来の品質保証 AI #AI #開発ストーリー #障がい者雇用 0" at bounding box center [784, 109] width 775 height 5404
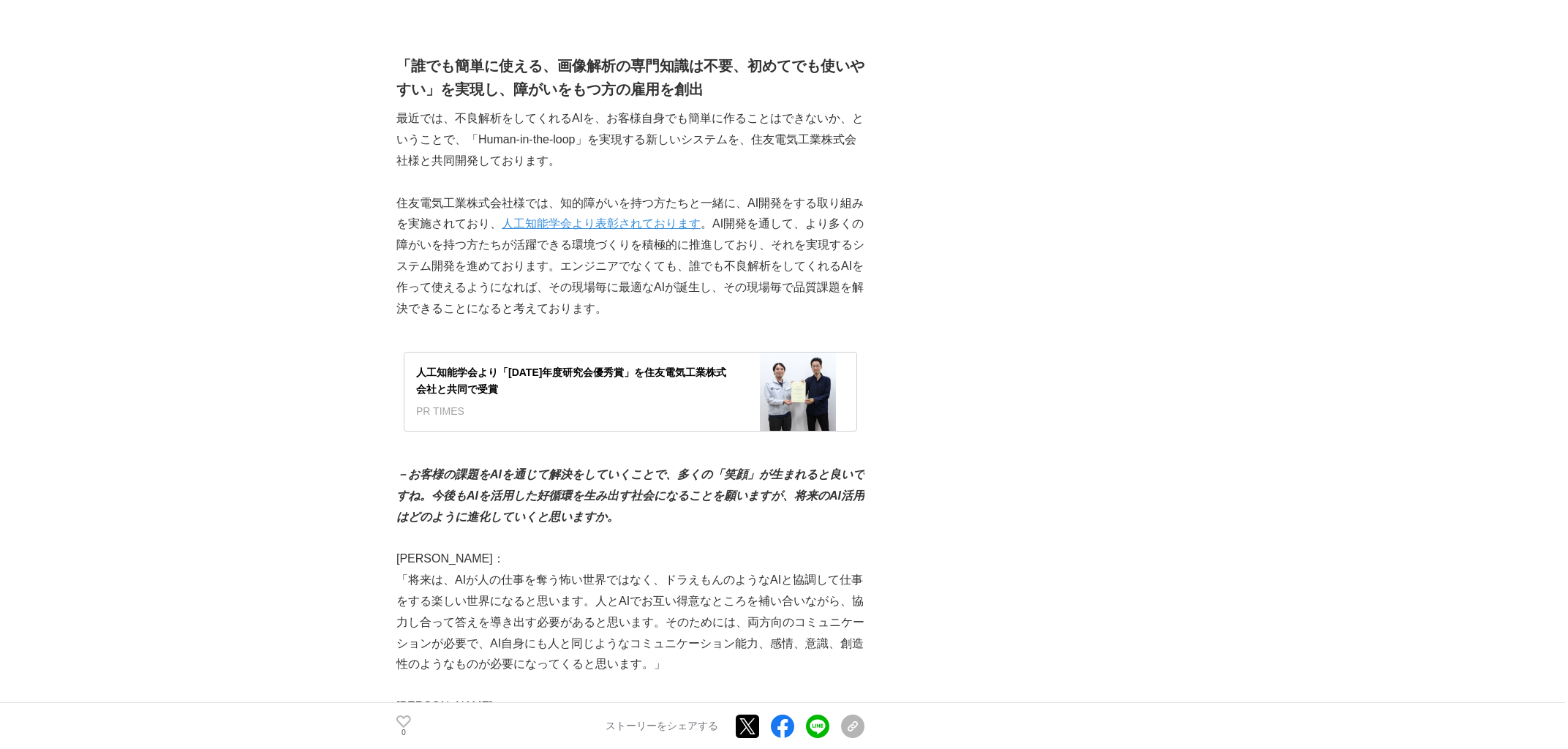
click at [782, 281] on div "～AIと人が協働する時代へ～ クオルテックが描く未来の品質保証 AI #AI #開発ストーリー #障がい者雇用 0" at bounding box center [784, 109] width 775 height 5404
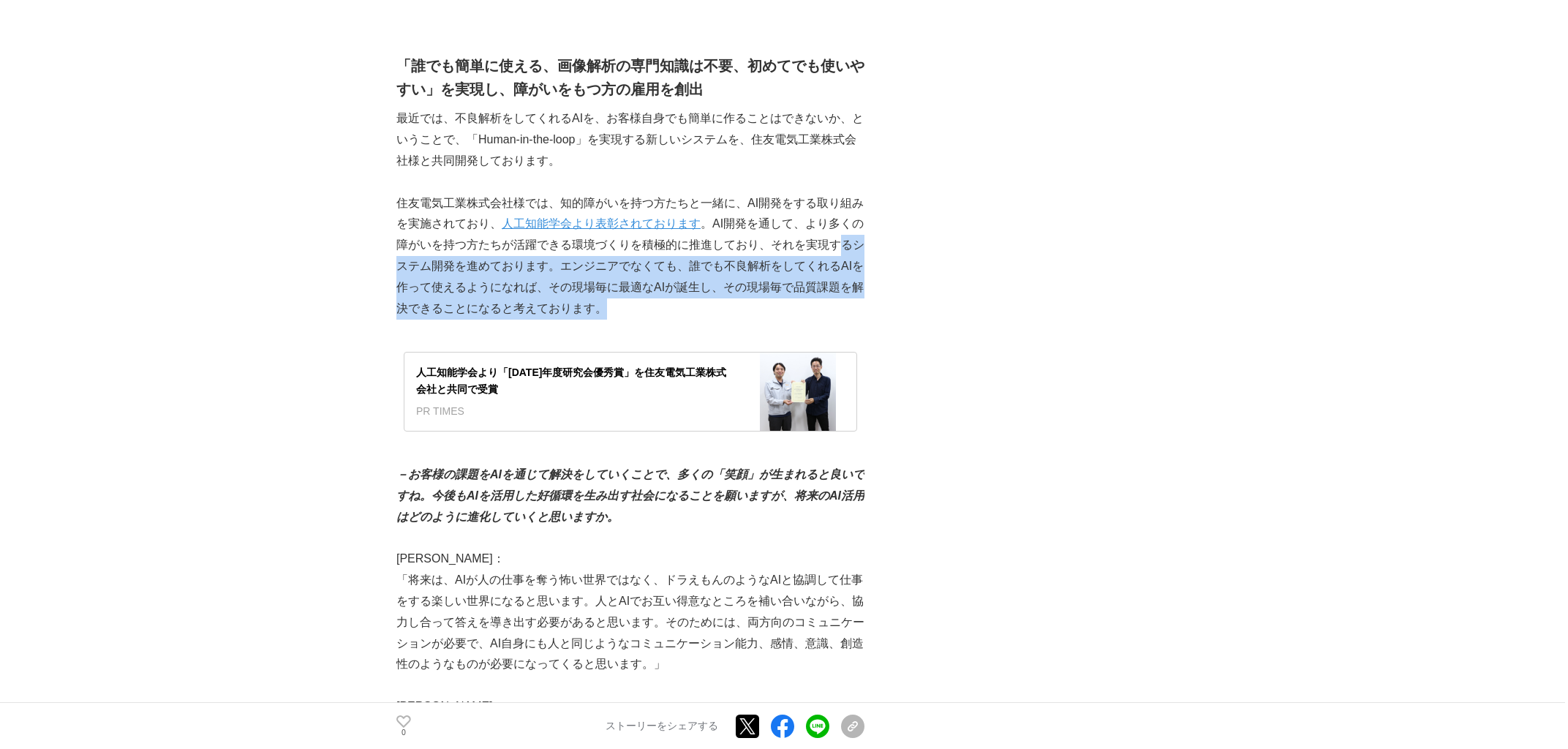
drag, startPoint x: 884, startPoint y: 238, endPoint x: 889, endPoint y: 288, distance: 50.2
click at [782, 289] on div "～AIと人が協働する時代へ～ クオルテックが描く未来の品質保証 AI #AI #開発ストーリー #障がい者雇用 0" at bounding box center [784, 109] width 775 height 5404
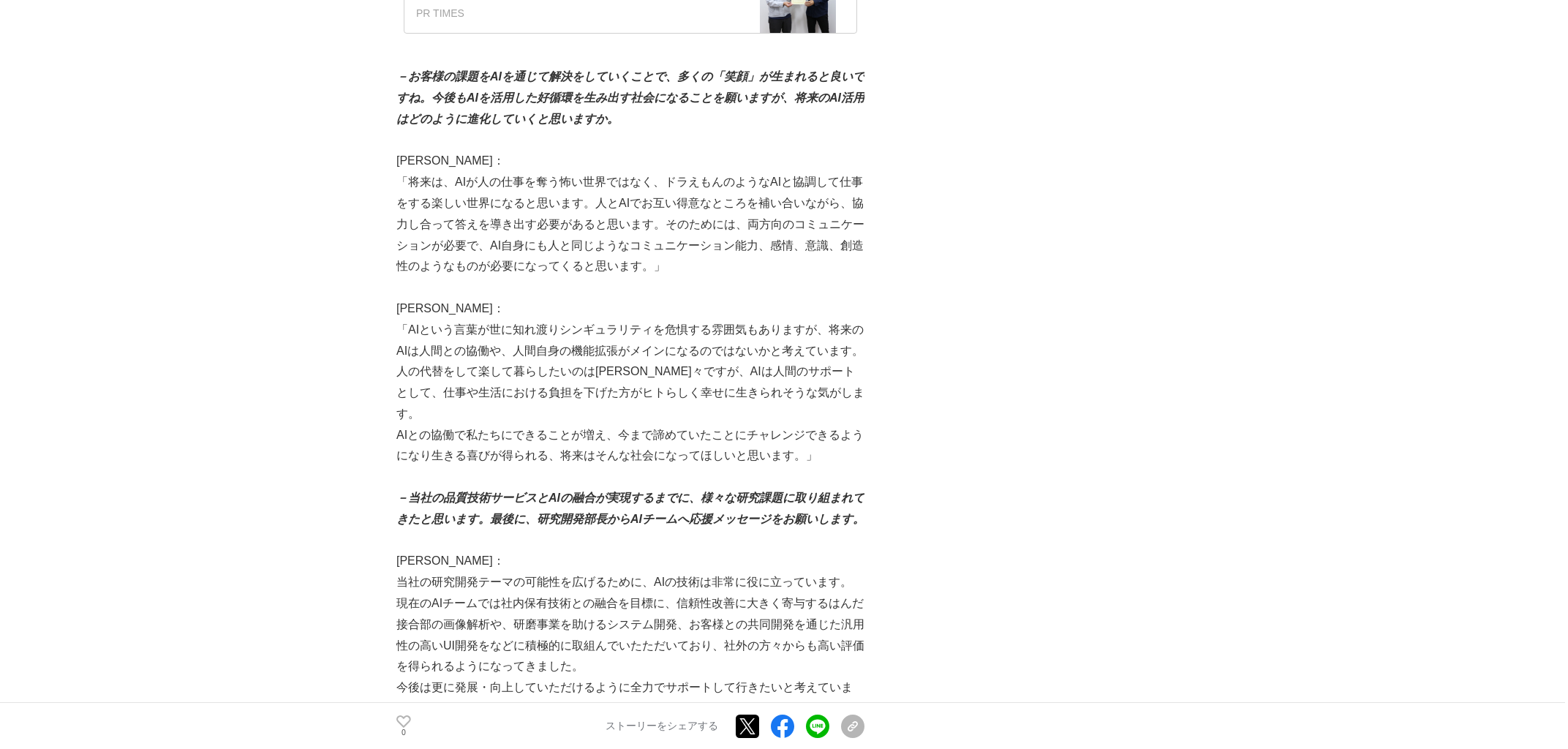
scroll to position [3094, 0]
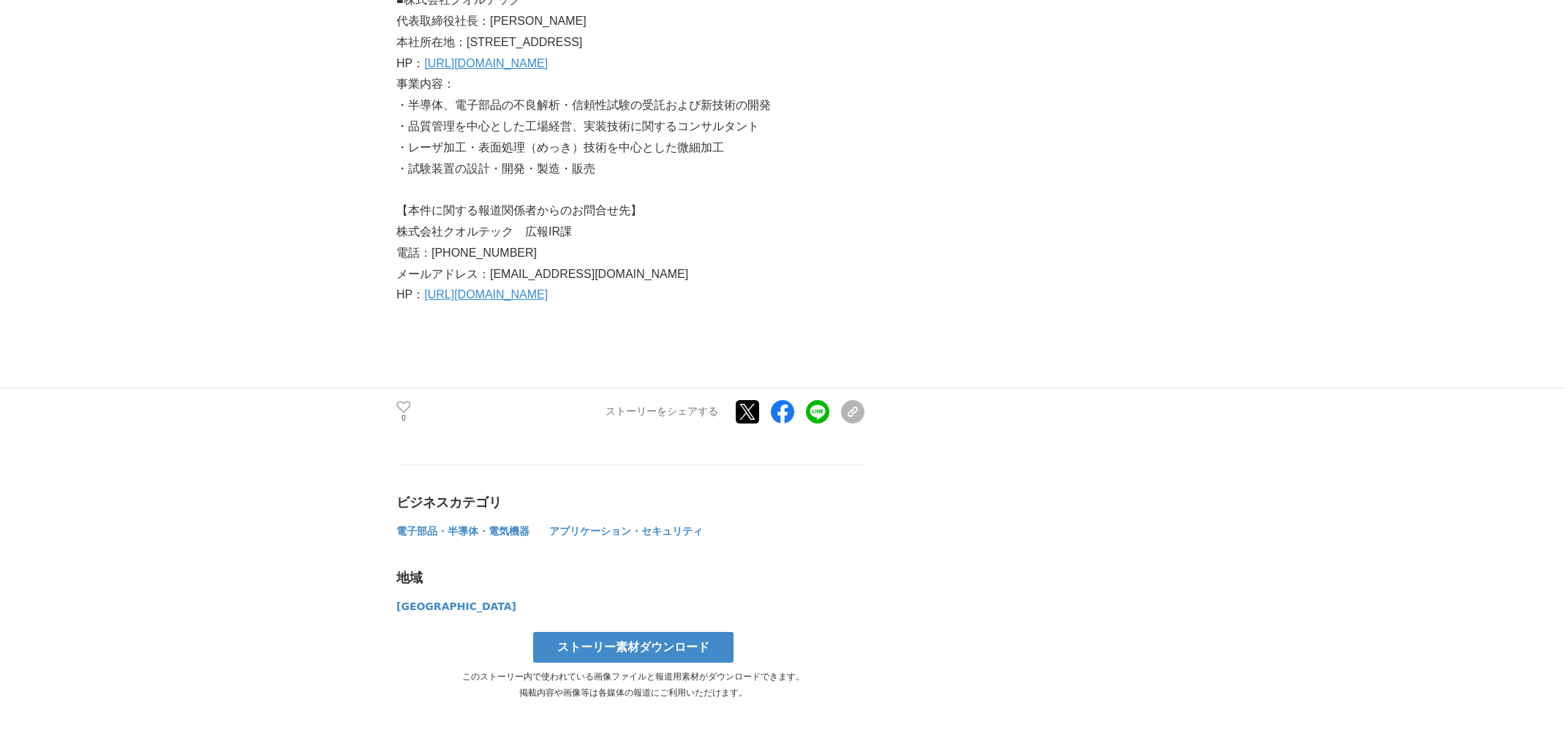
scroll to position [3918, 0]
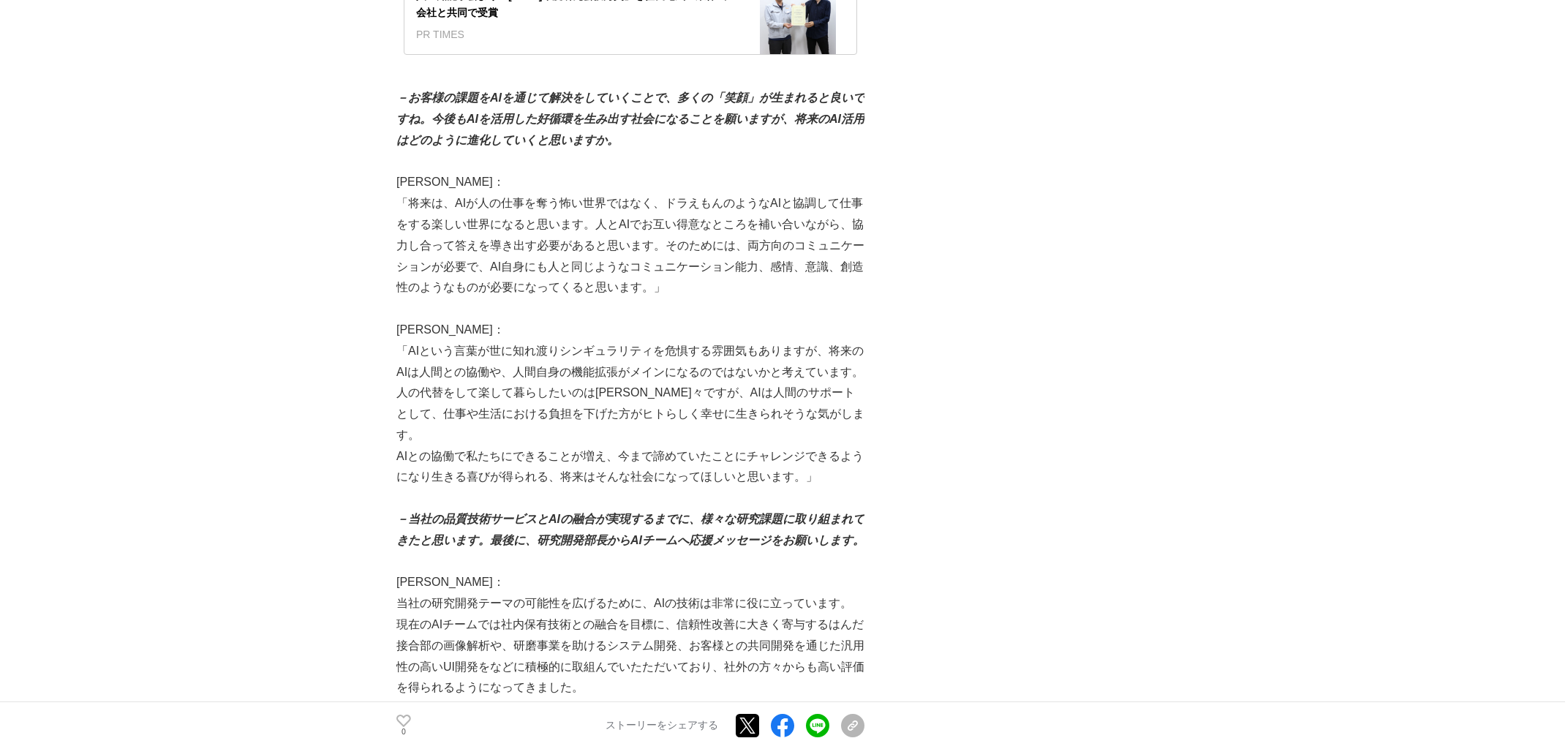
scroll to position [2876, 0]
